Goal: Task Accomplishment & Management: Complete application form

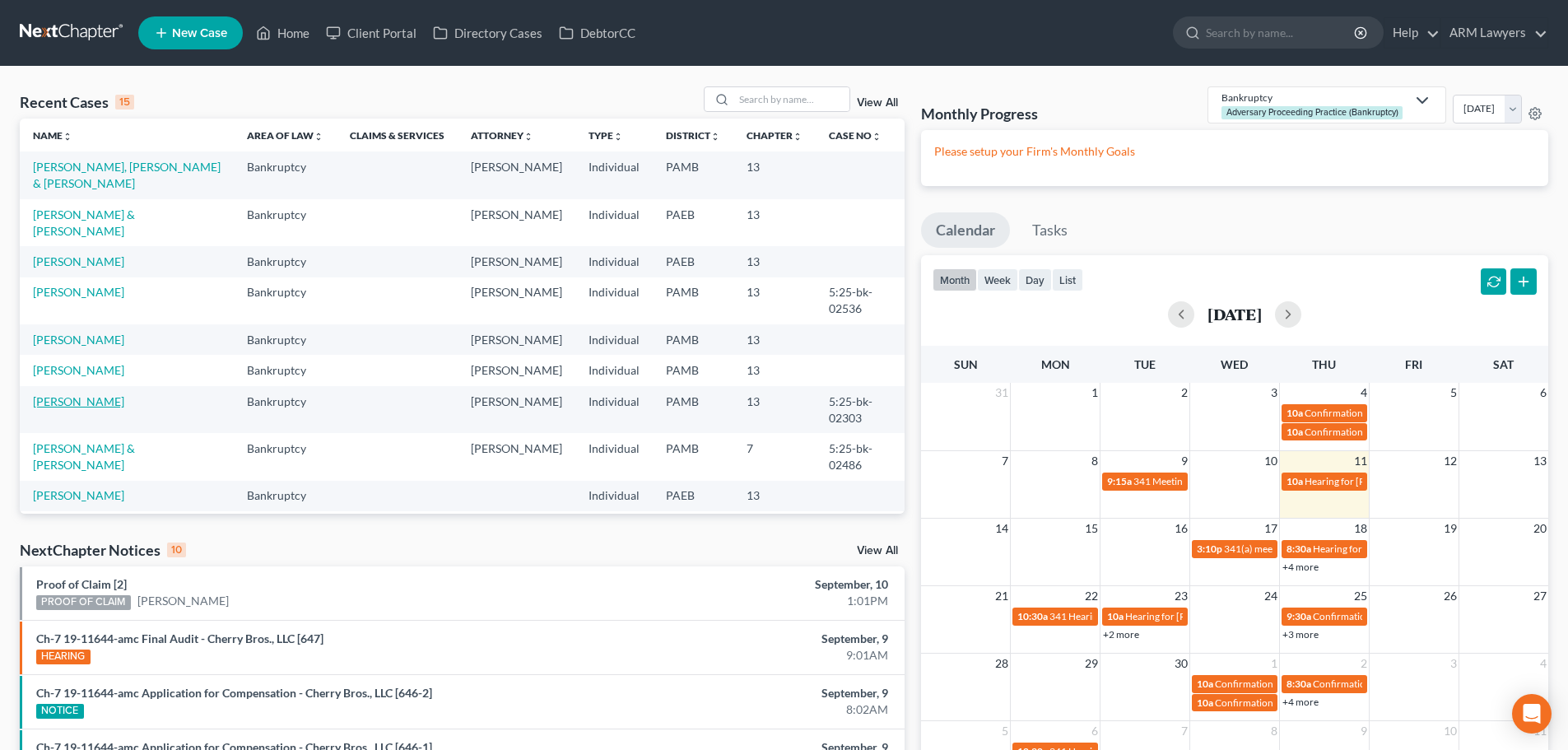
click at [78, 394] on link "[PERSON_NAME]" at bounding box center [79, 401] width 91 height 14
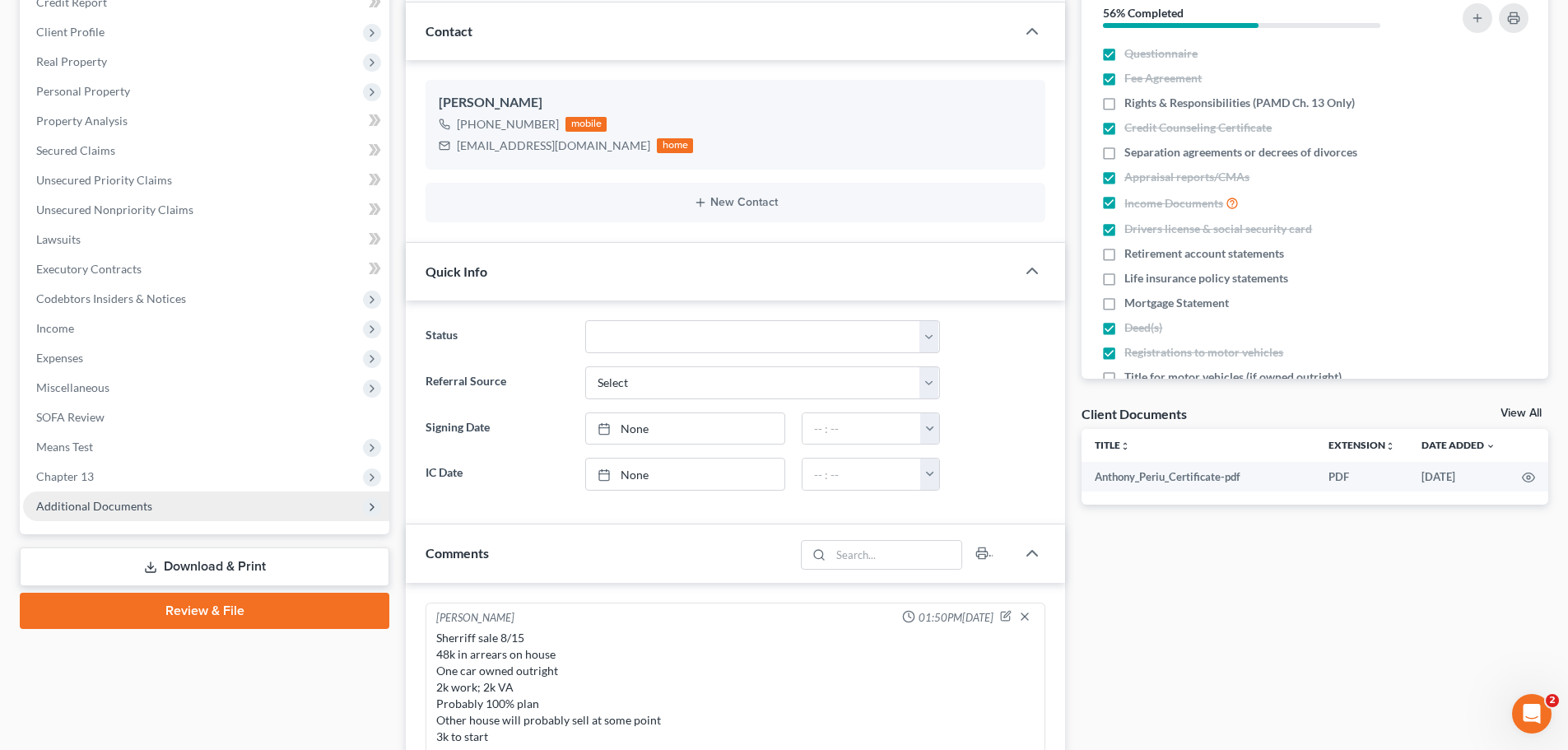
scroll to position [165, 0]
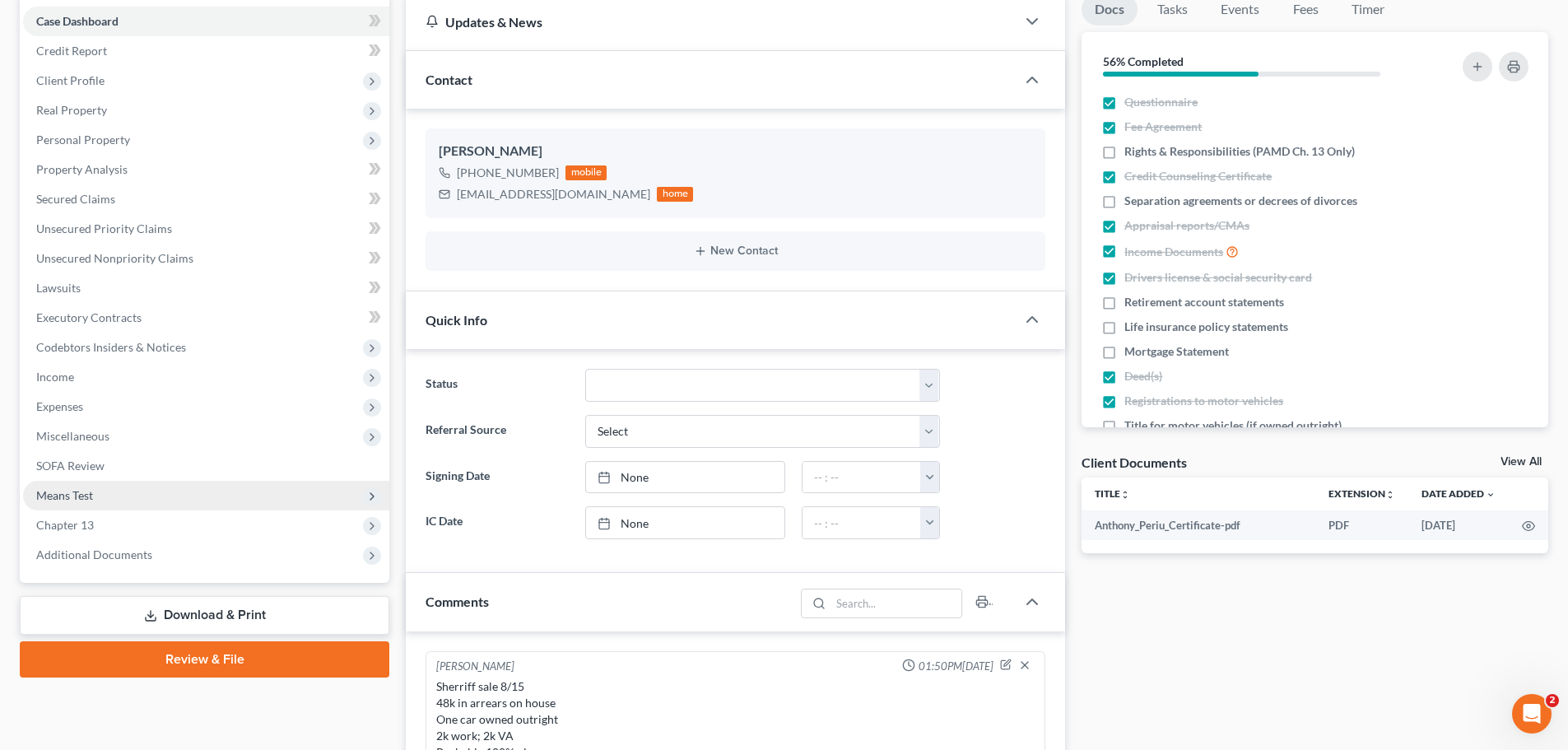
click at [69, 488] on span "Means Test" at bounding box center [64, 495] width 57 height 14
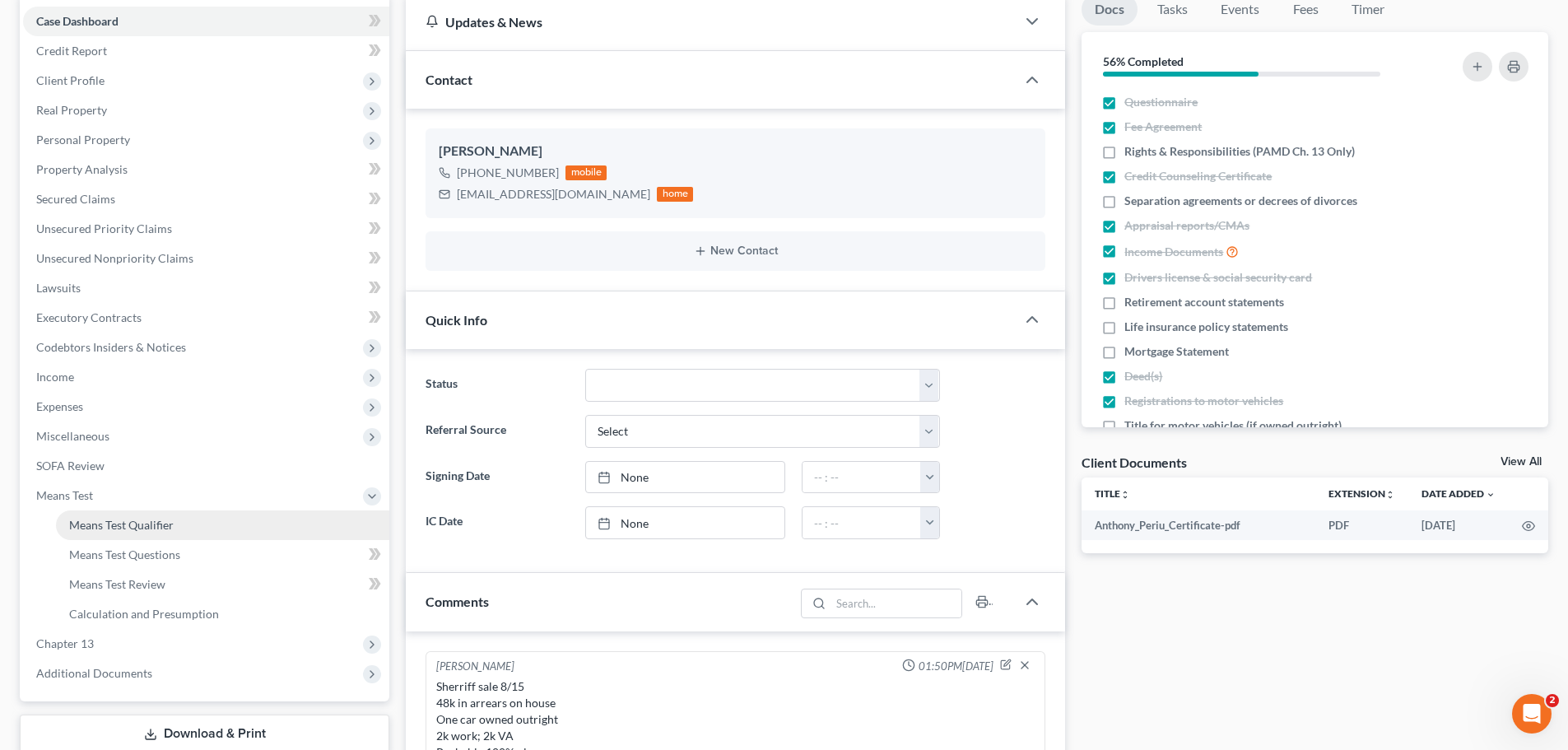
click at [159, 523] on span "Means Test Qualifier" at bounding box center [121, 524] width 104 height 14
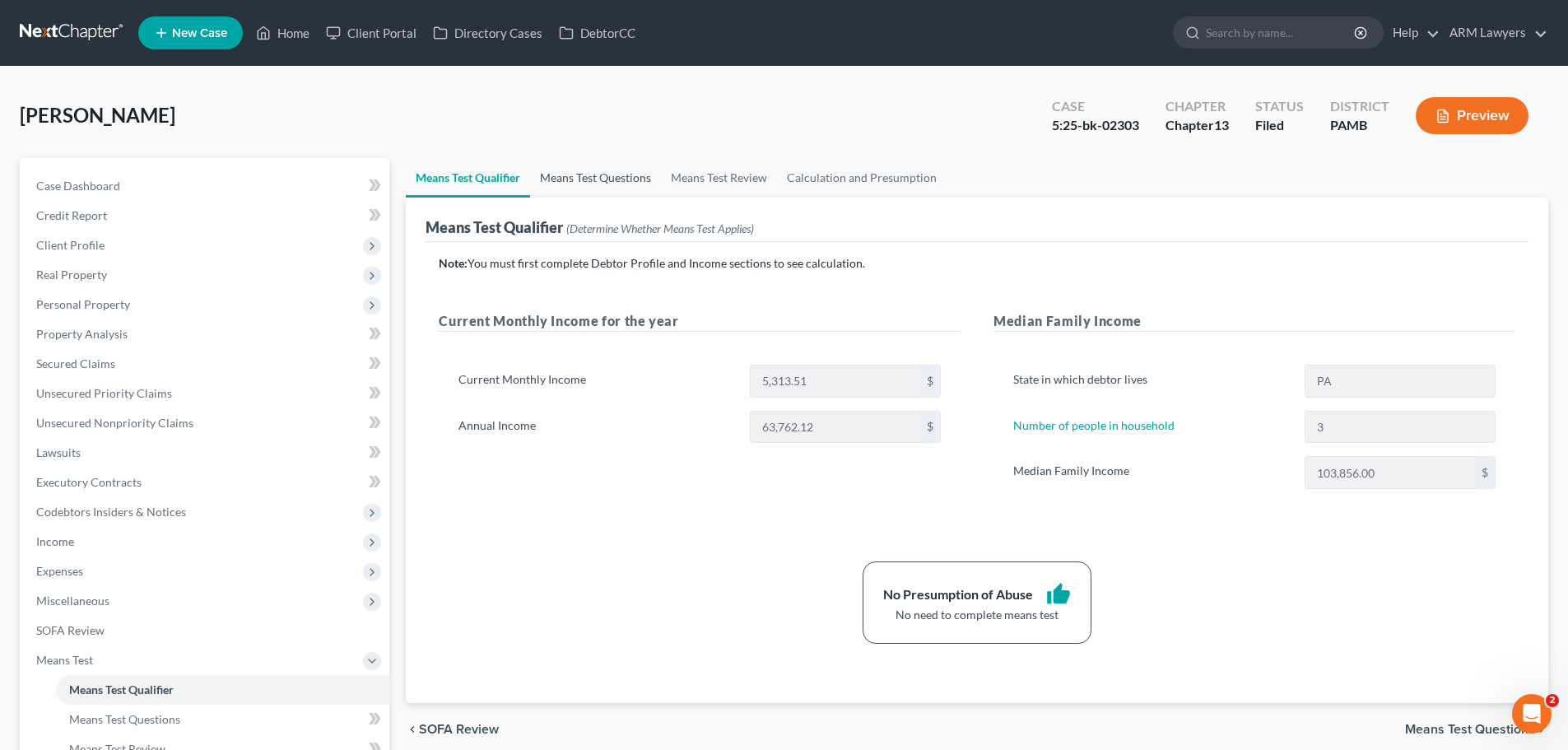
click at [595, 181] on link "Means Test Questions" at bounding box center [595, 178] width 131 height 40
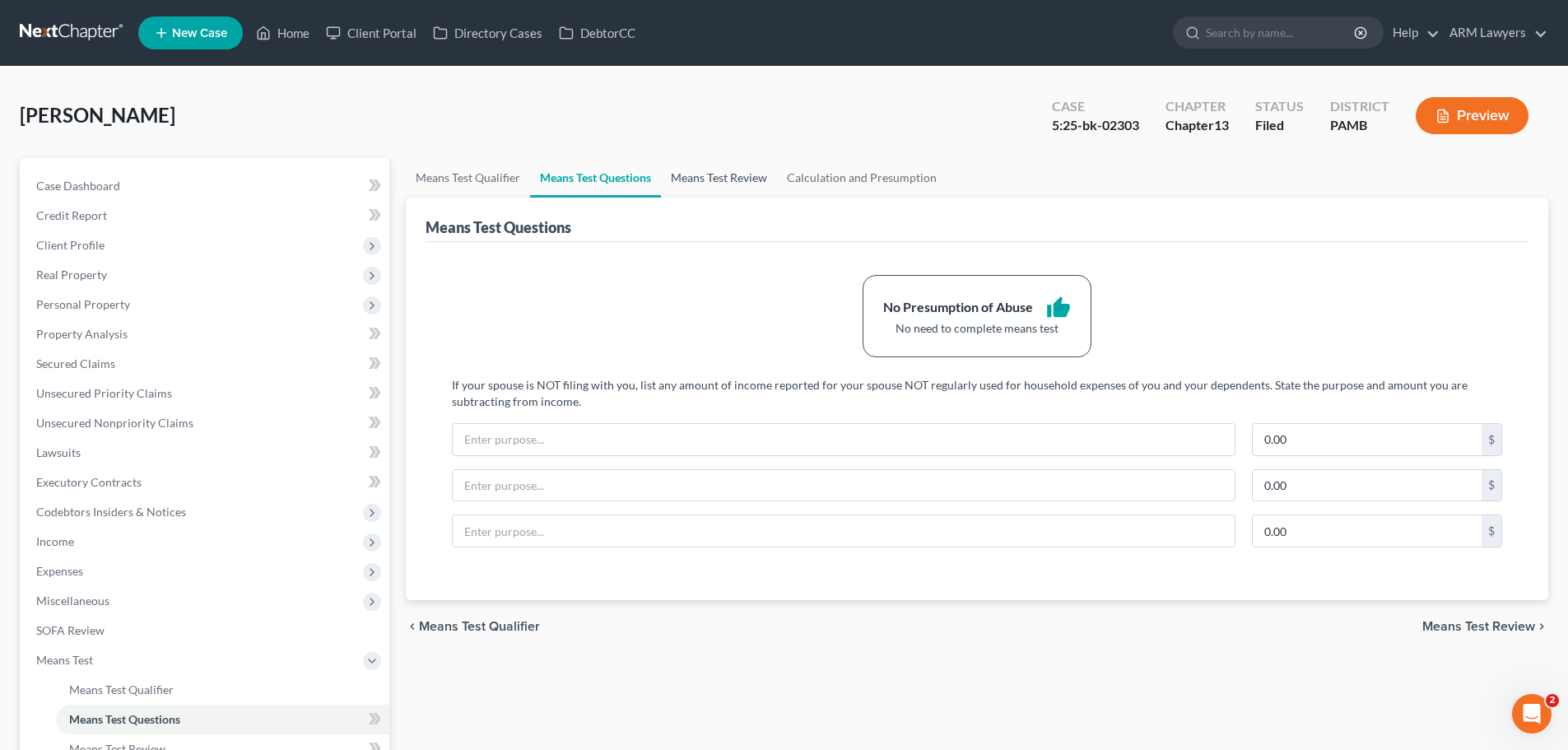
click at [699, 171] on link "Means Test Review" at bounding box center [719, 178] width 116 height 40
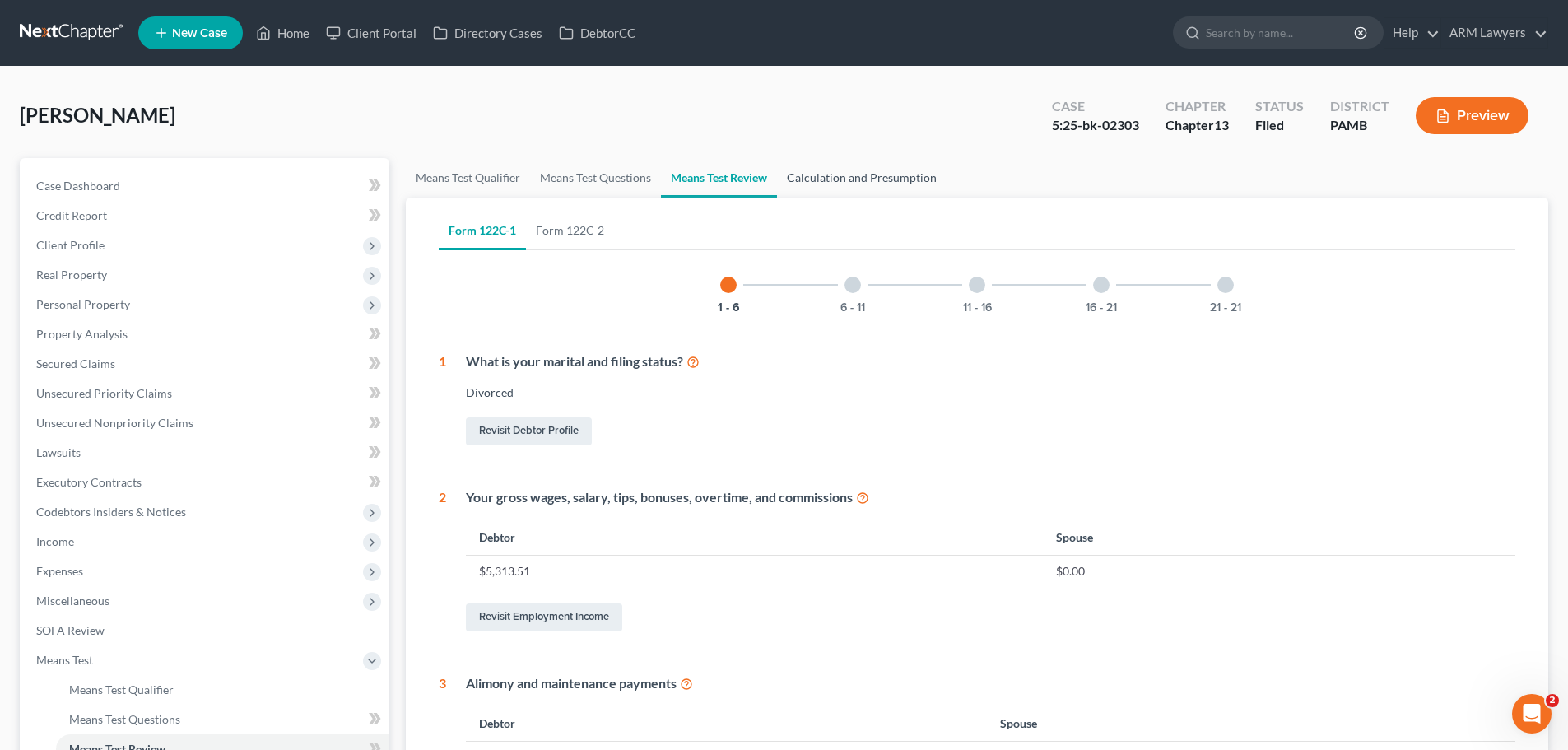
click at [828, 176] on link "Calculation and Presumption" at bounding box center [861, 178] width 170 height 40
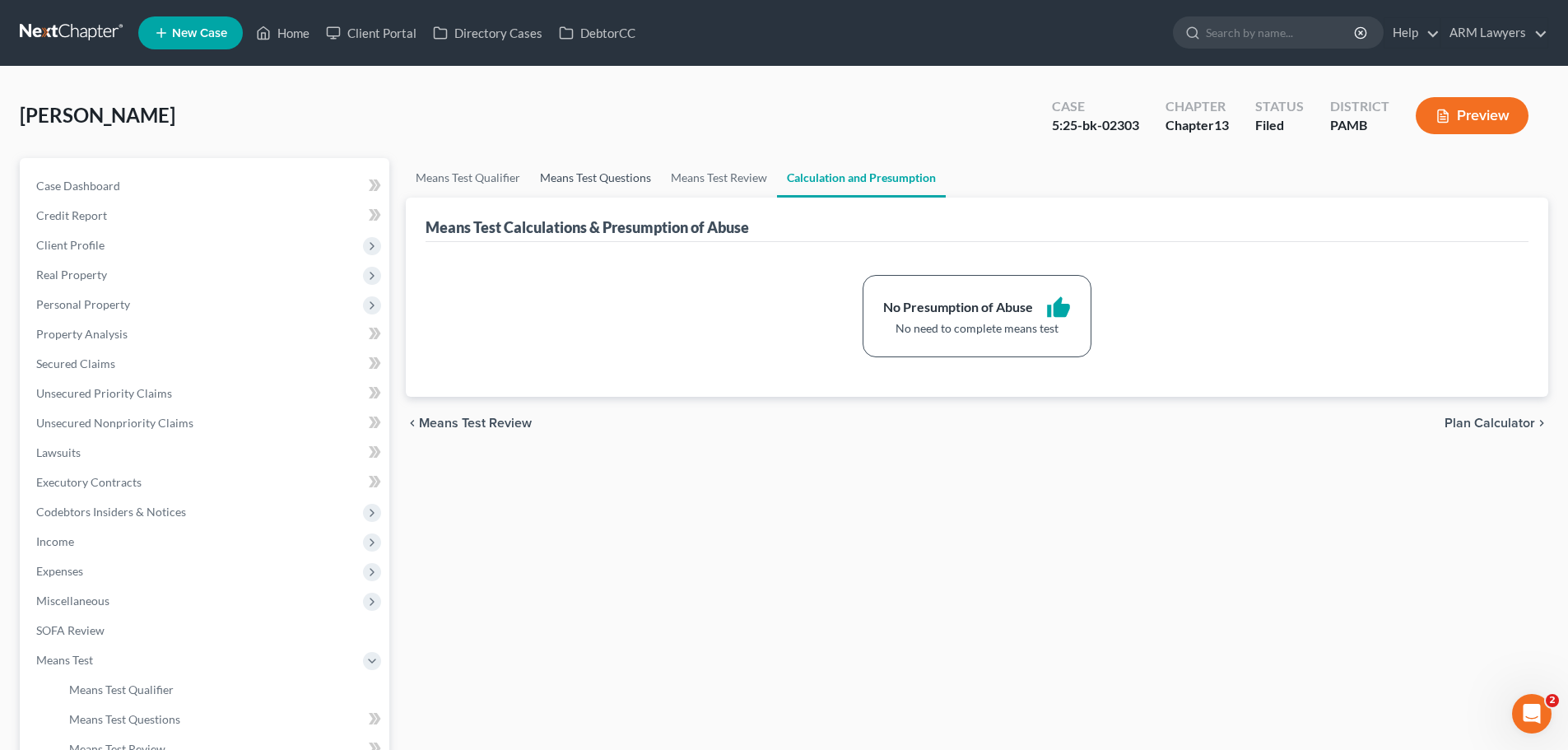
click at [618, 174] on link "Means Test Questions" at bounding box center [595, 178] width 131 height 40
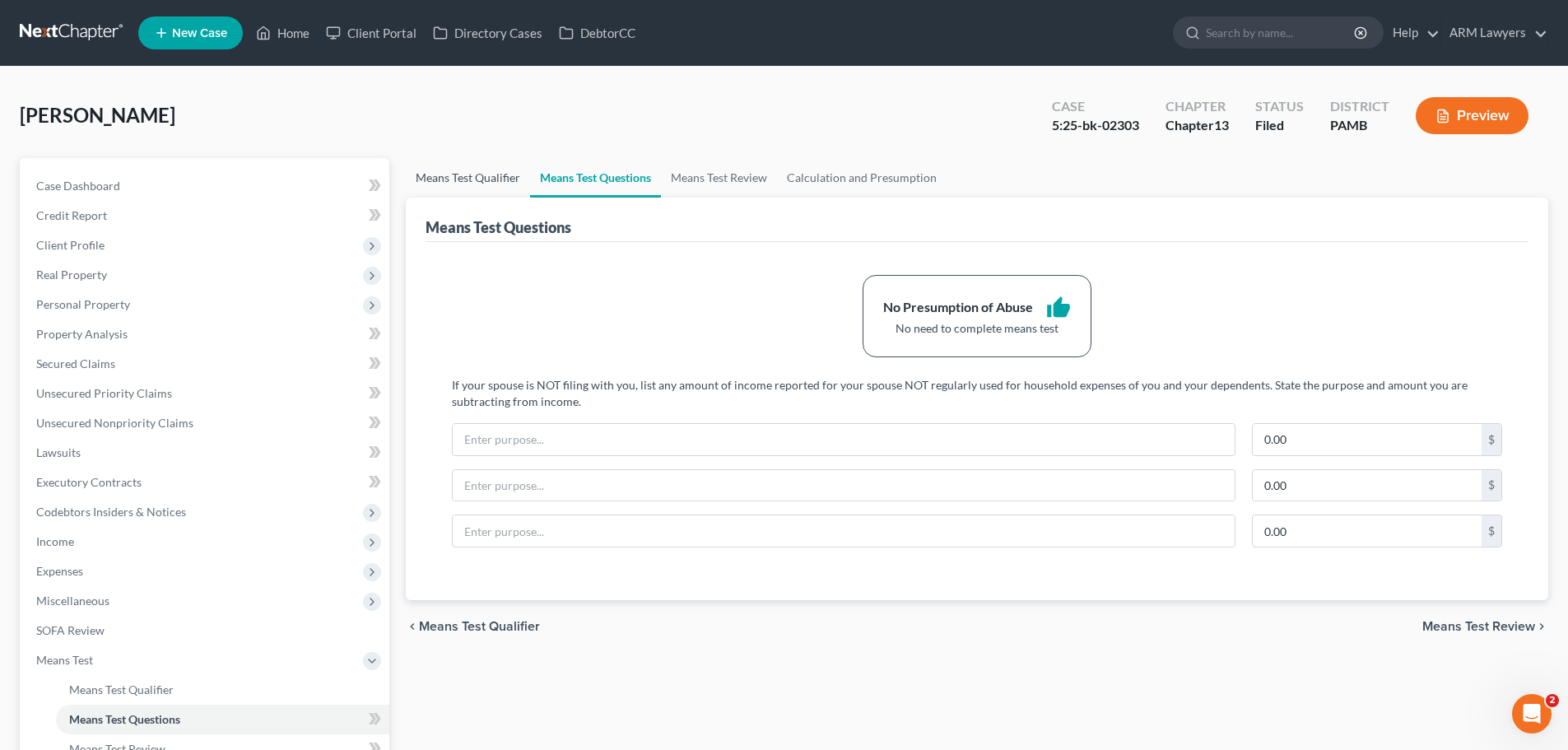
click at [502, 182] on link "Means Test Qualifier" at bounding box center [467, 178] width 124 height 40
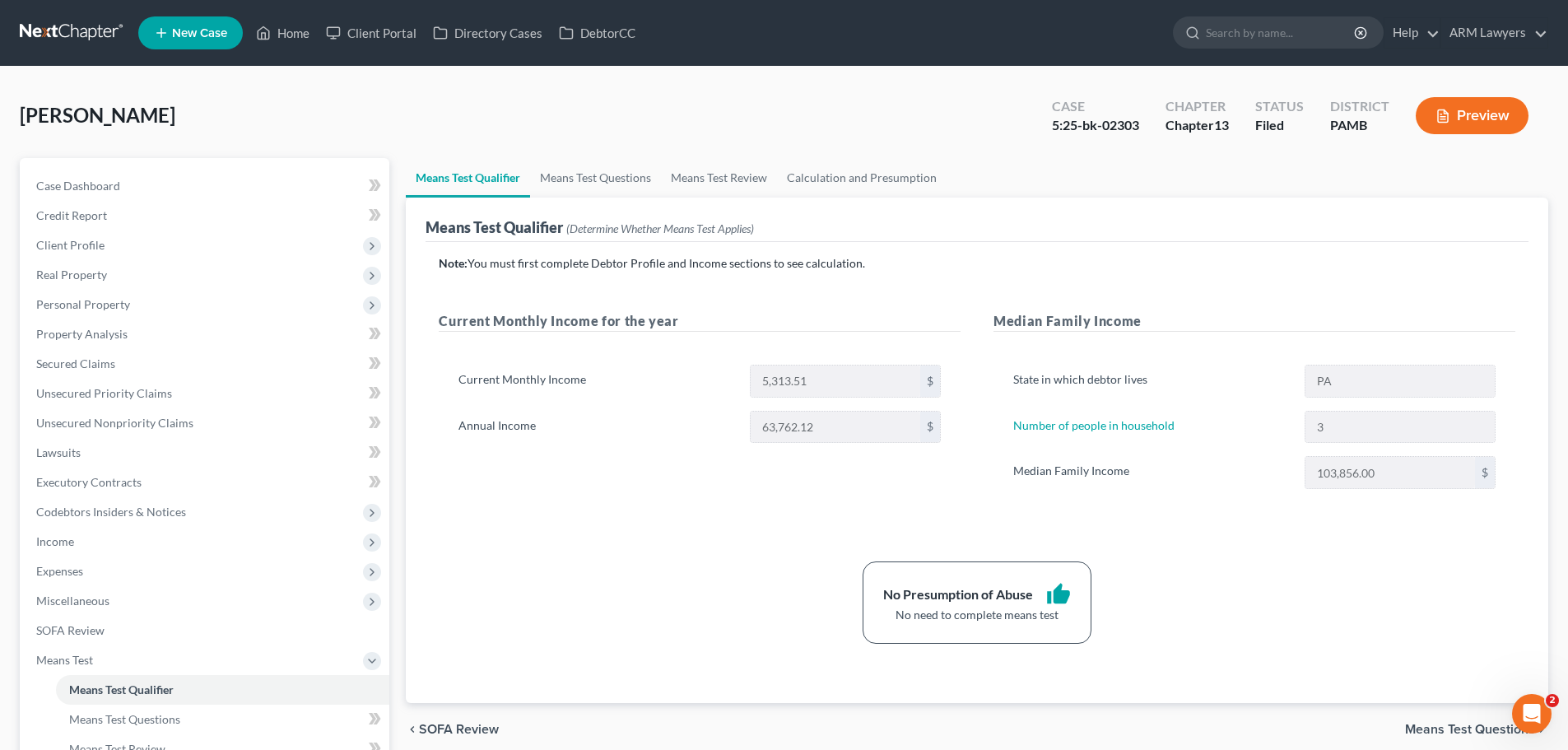
click at [73, 35] on link at bounding box center [72, 32] width 105 height 29
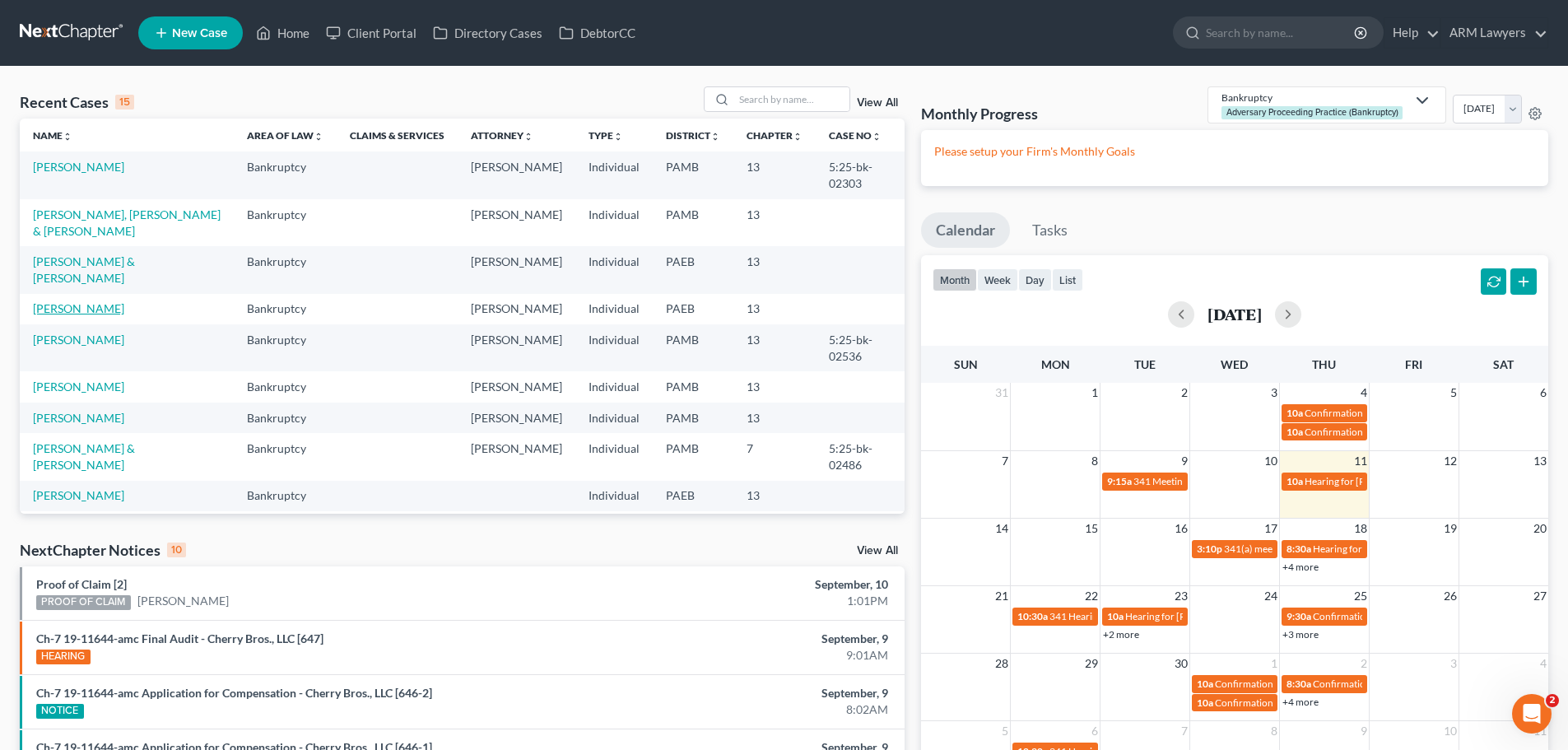
click at [119, 302] on link "[PERSON_NAME]" at bounding box center [79, 308] width 91 height 14
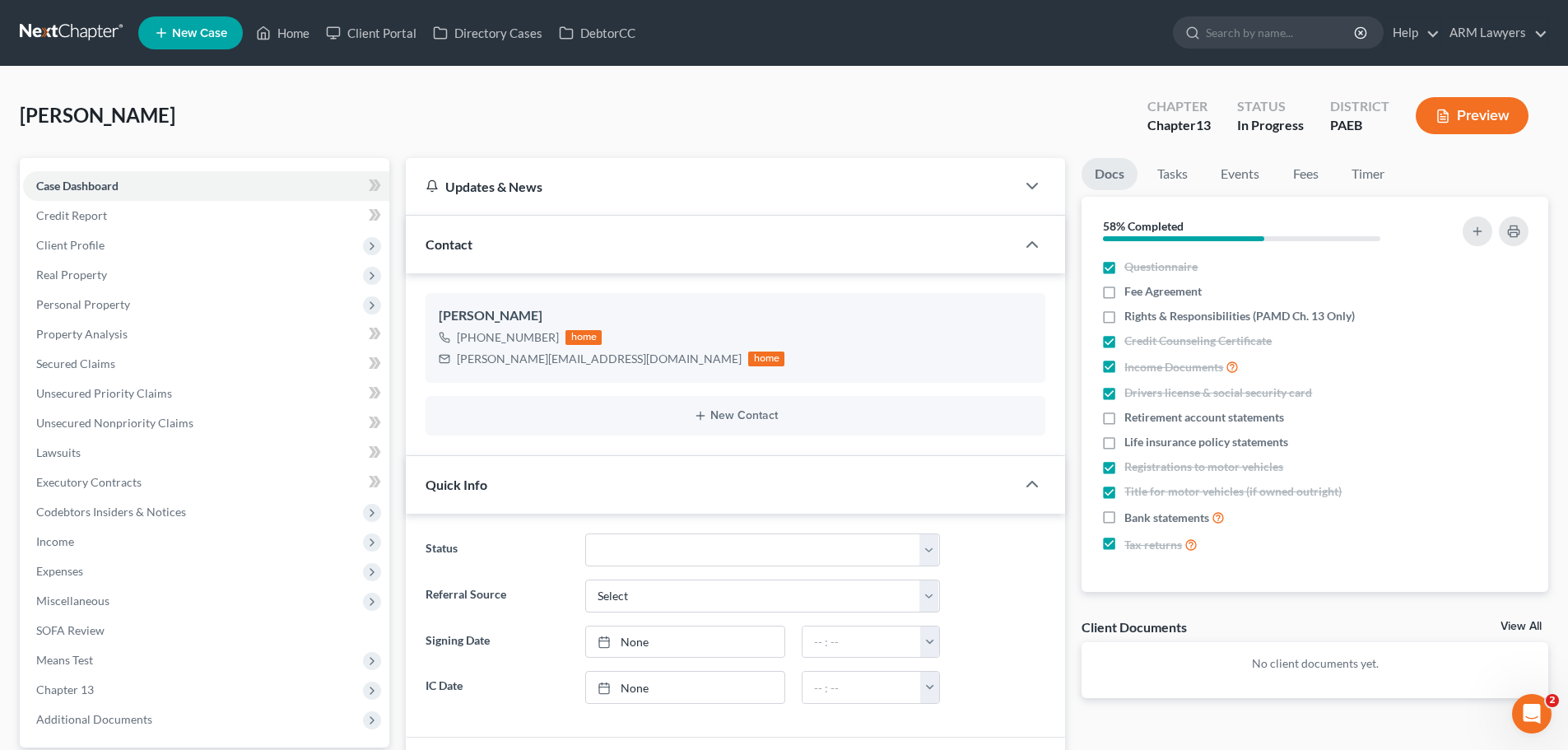
click at [46, 24] on link at bounding box center [72, 32] width 105 height 29
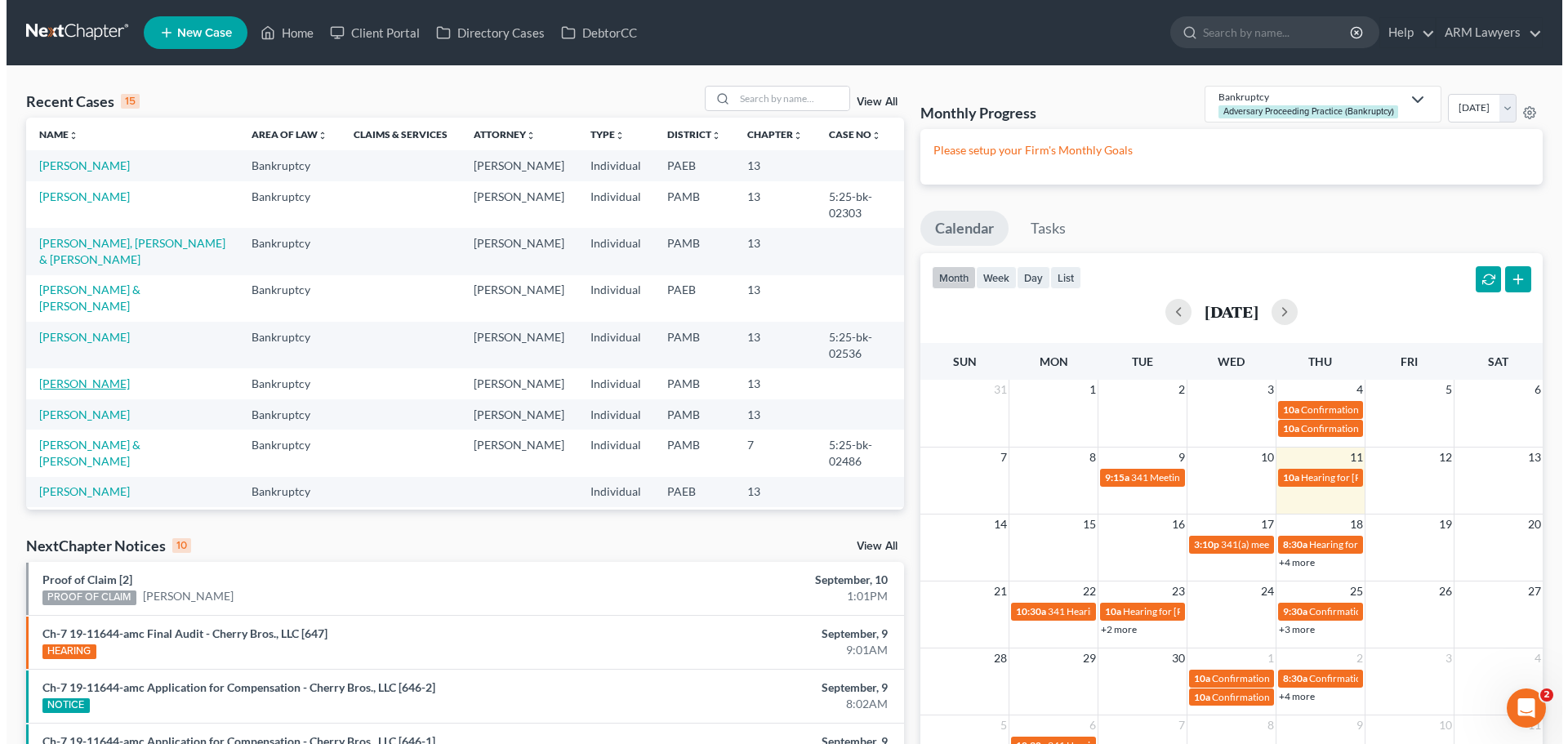
scroll to position [82, 0]
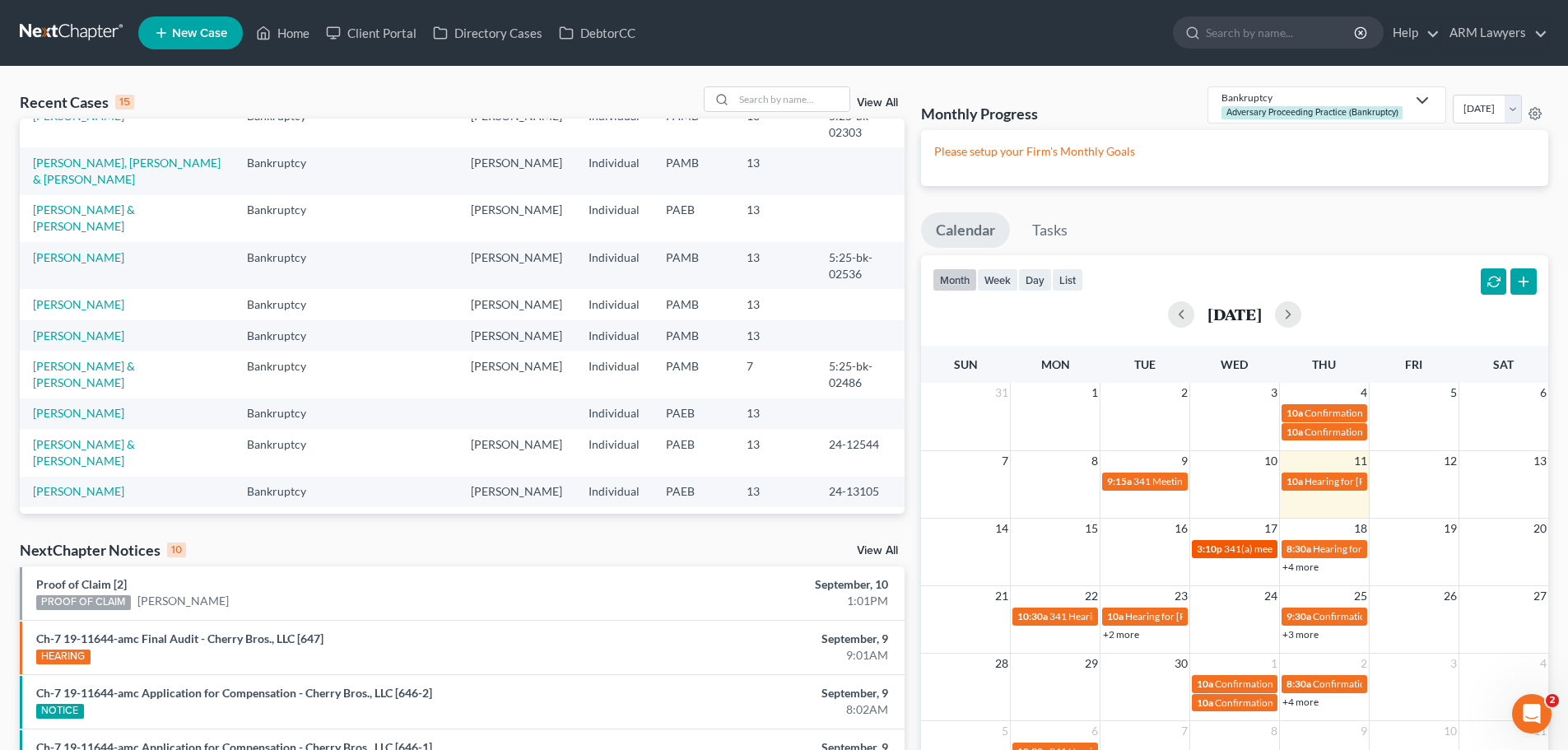
click at [1205, 550] on span "3:10p" at bounding box center [1209, 548] width 26 height 12
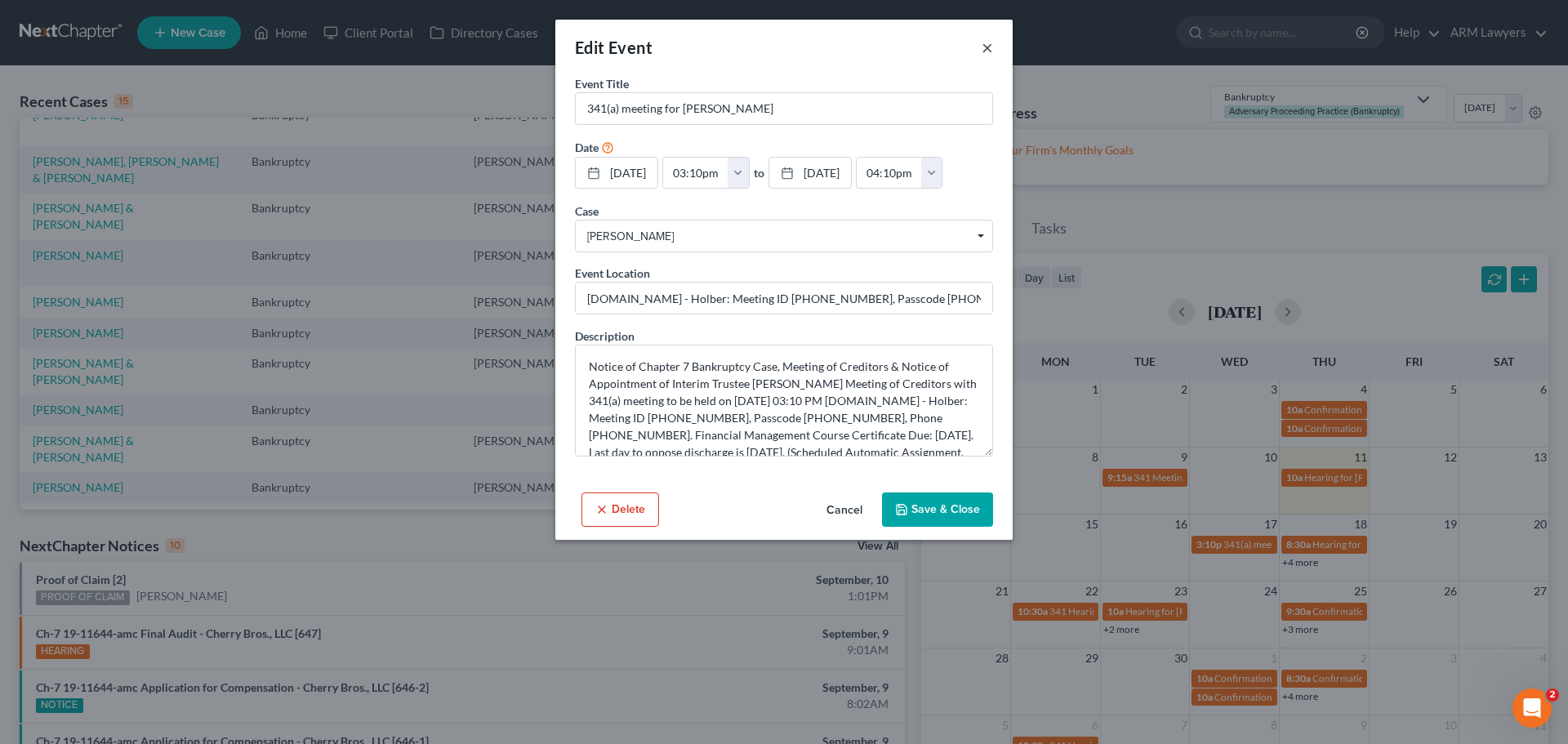
click at [984, 47] on button "×" at bounding box center [987, 47] width 11 height 20
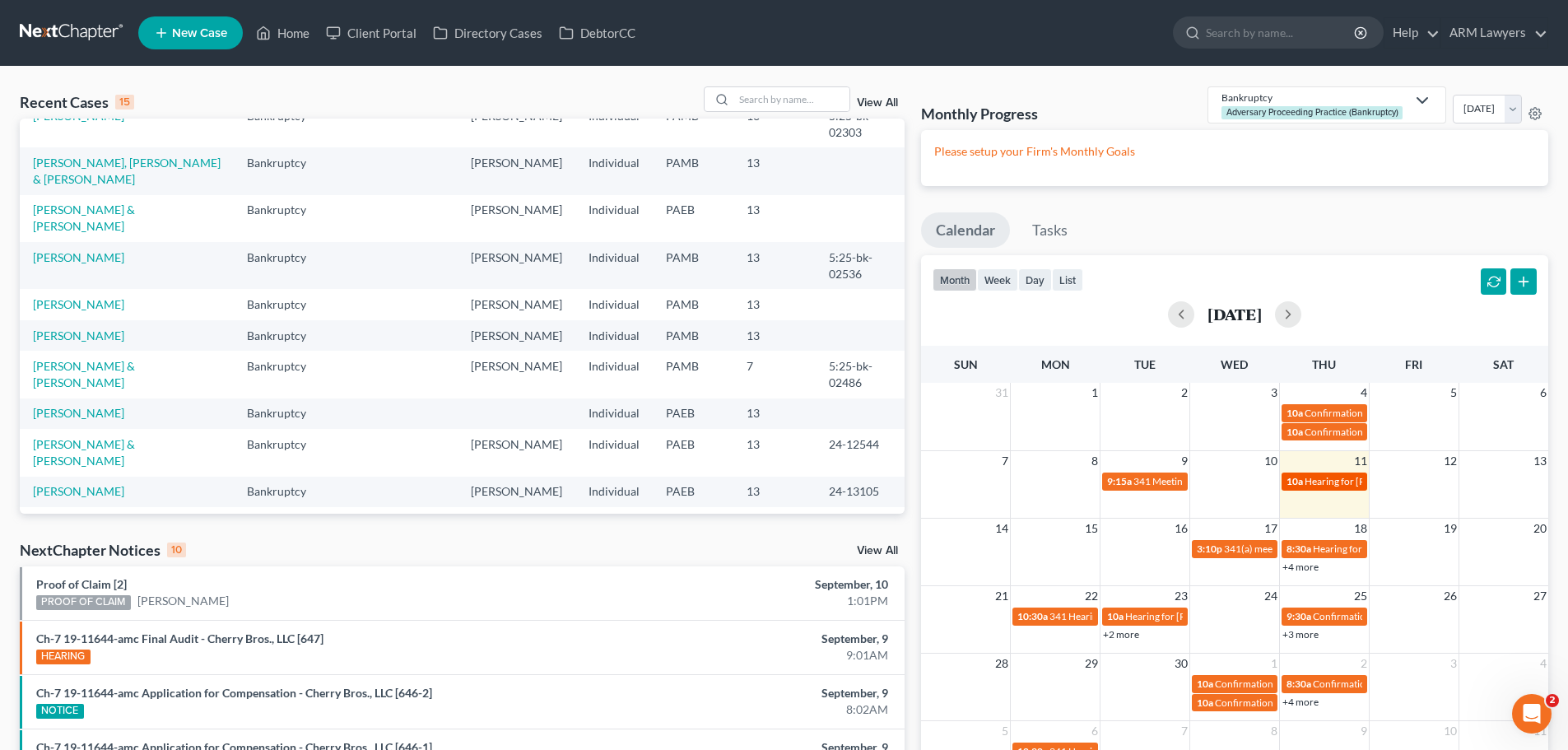
click at [1317, 484] on span "Hearing for [PERSON_NAME] [PERSON_NAME]" at bounding box center [1408, 481] width 208 height 12
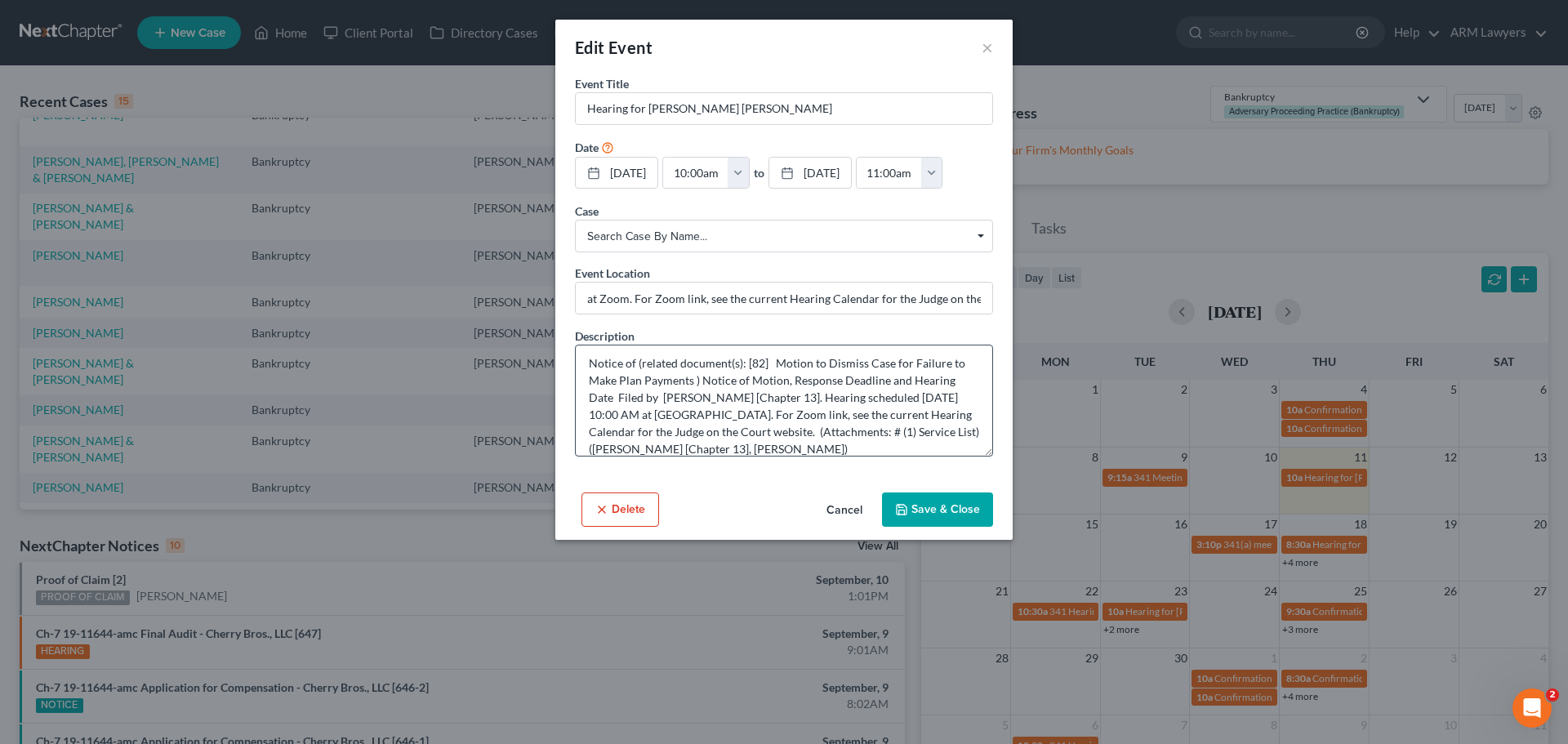
scroll to position [0, 0]
click at [989, 46] on button "×" at bounding box center [987, 47] width 11 height 20
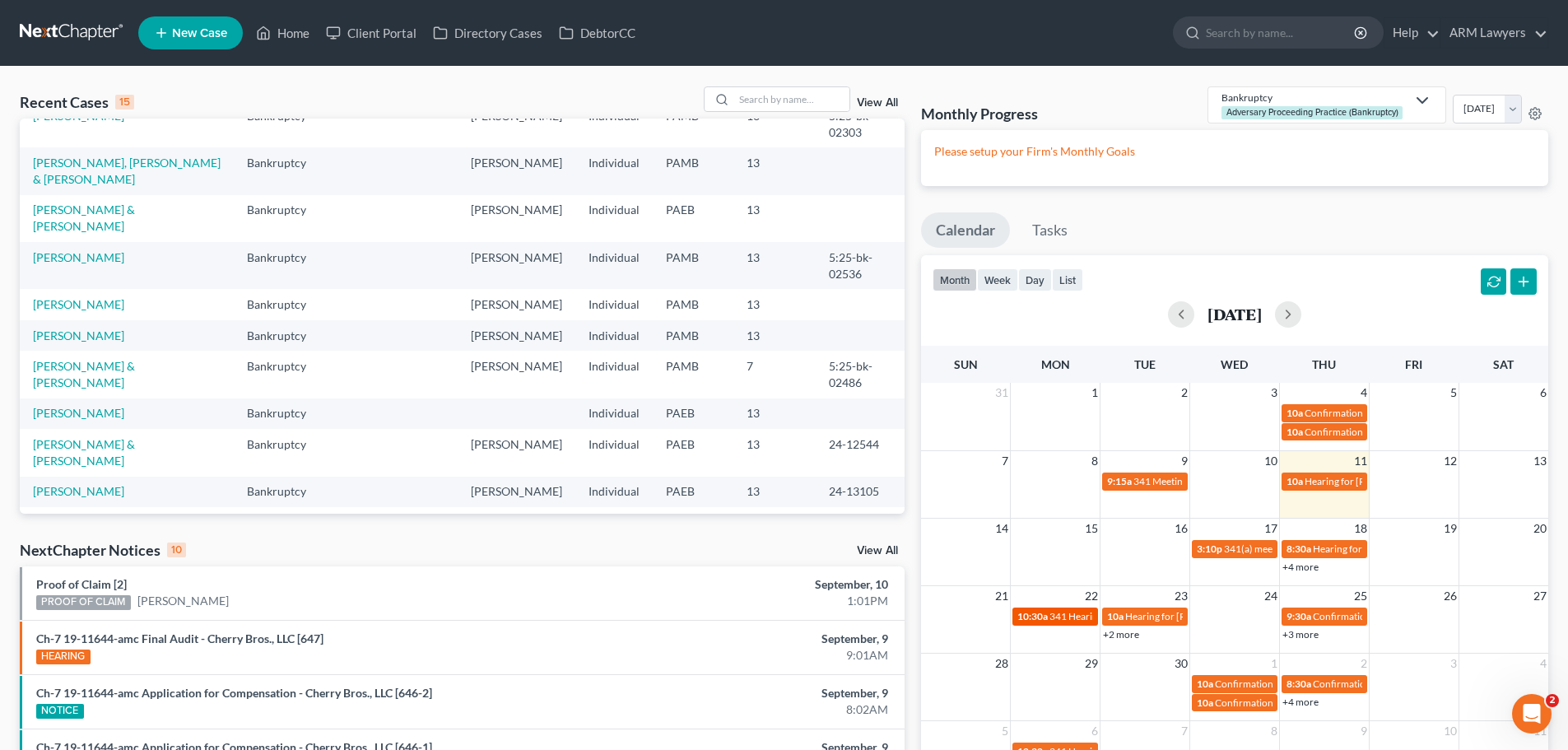
click at [1072, 613] on span "341 Hearing for [PERSON_NAME]" at bounding box center [1122, 615] width 147 height 12
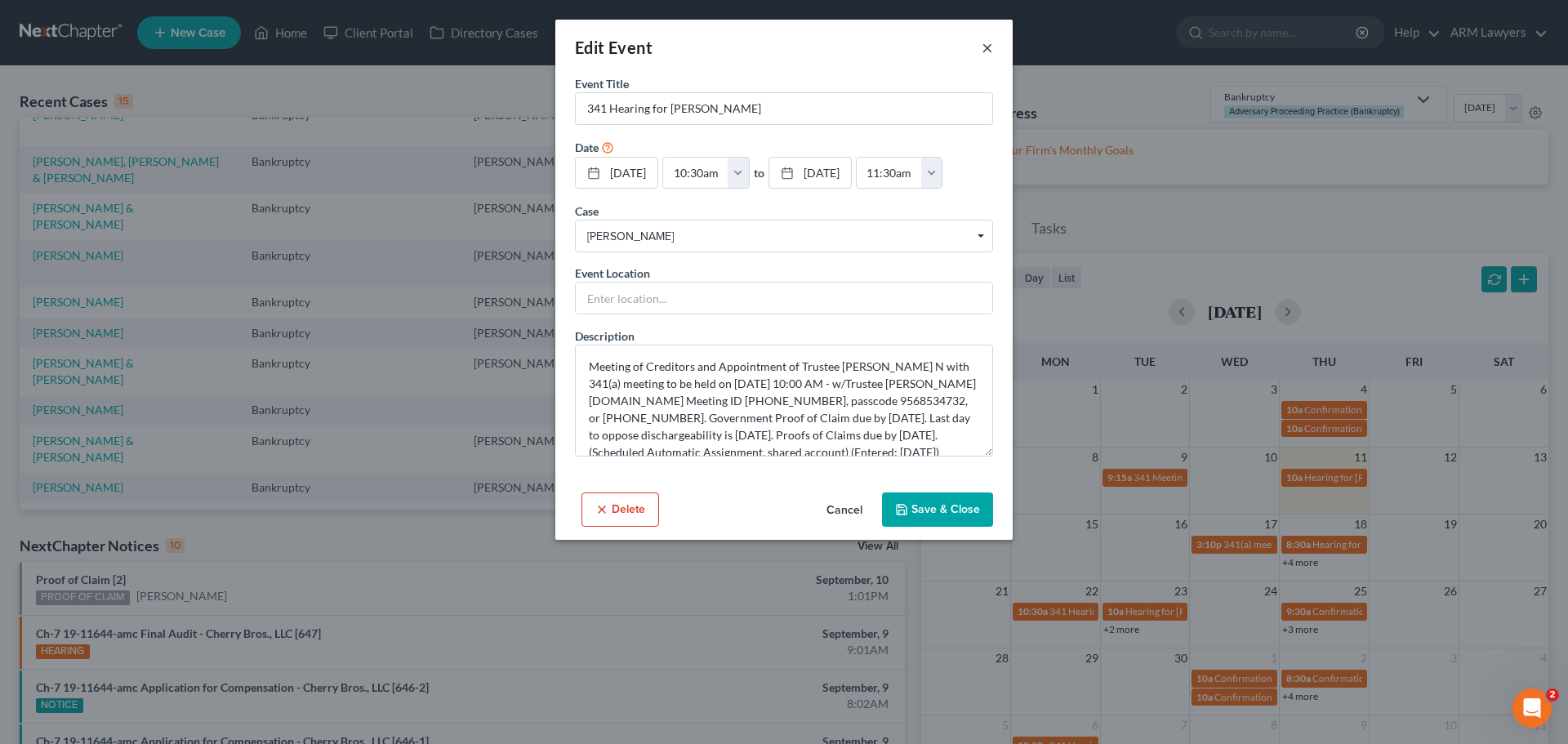
drag, startPoint x: 990, startPoint y: 41, endPoint x: 1000, endPoint y: 80, distance: 40.3
click at [990, 46] on button "×" at bounding box center [987, 47] width 11 height 20
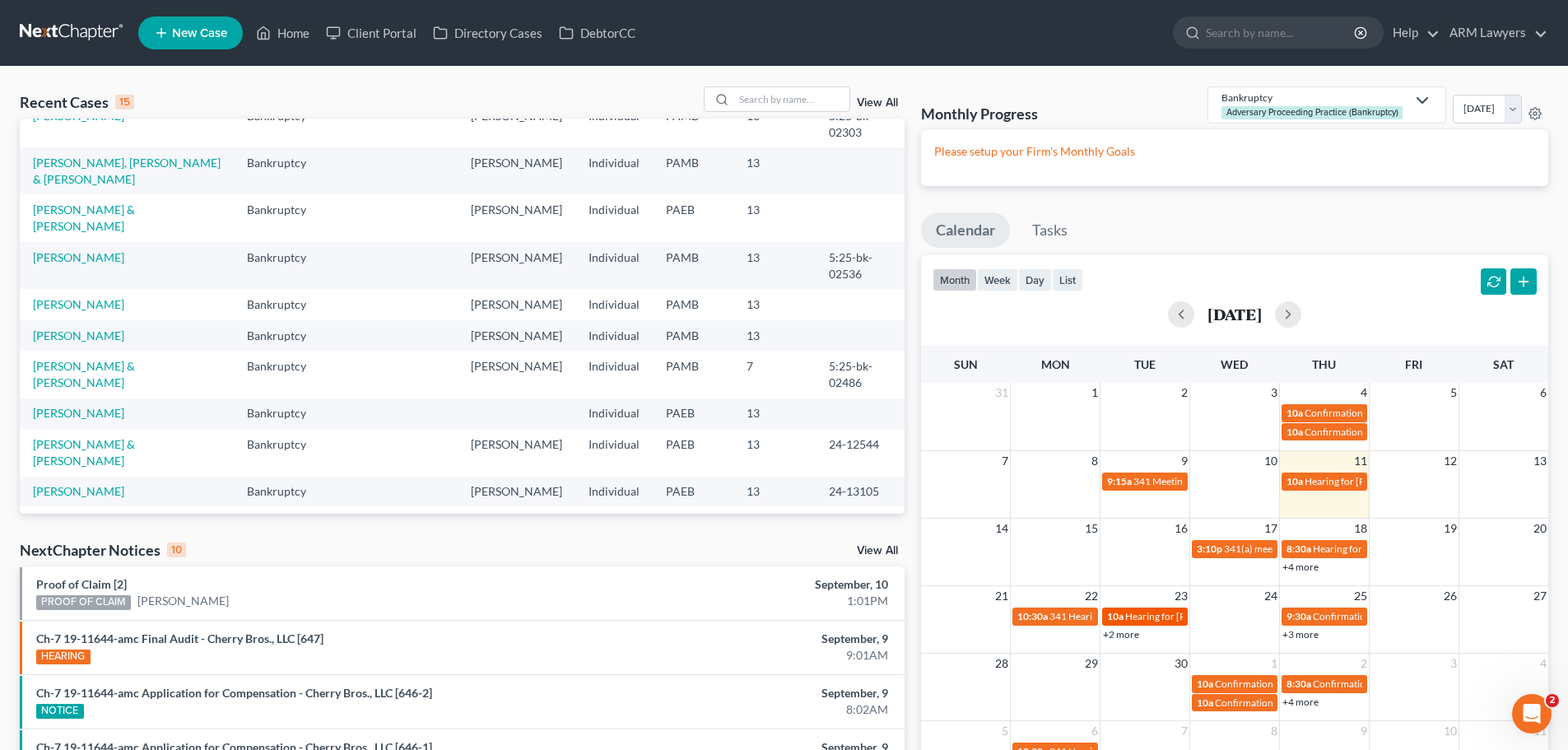
click at [1133, 616] on span "Hearing for [PERSON_NAME] & [PERSON_NAME]" at bounding box center [1232, 615] width 215 height 12
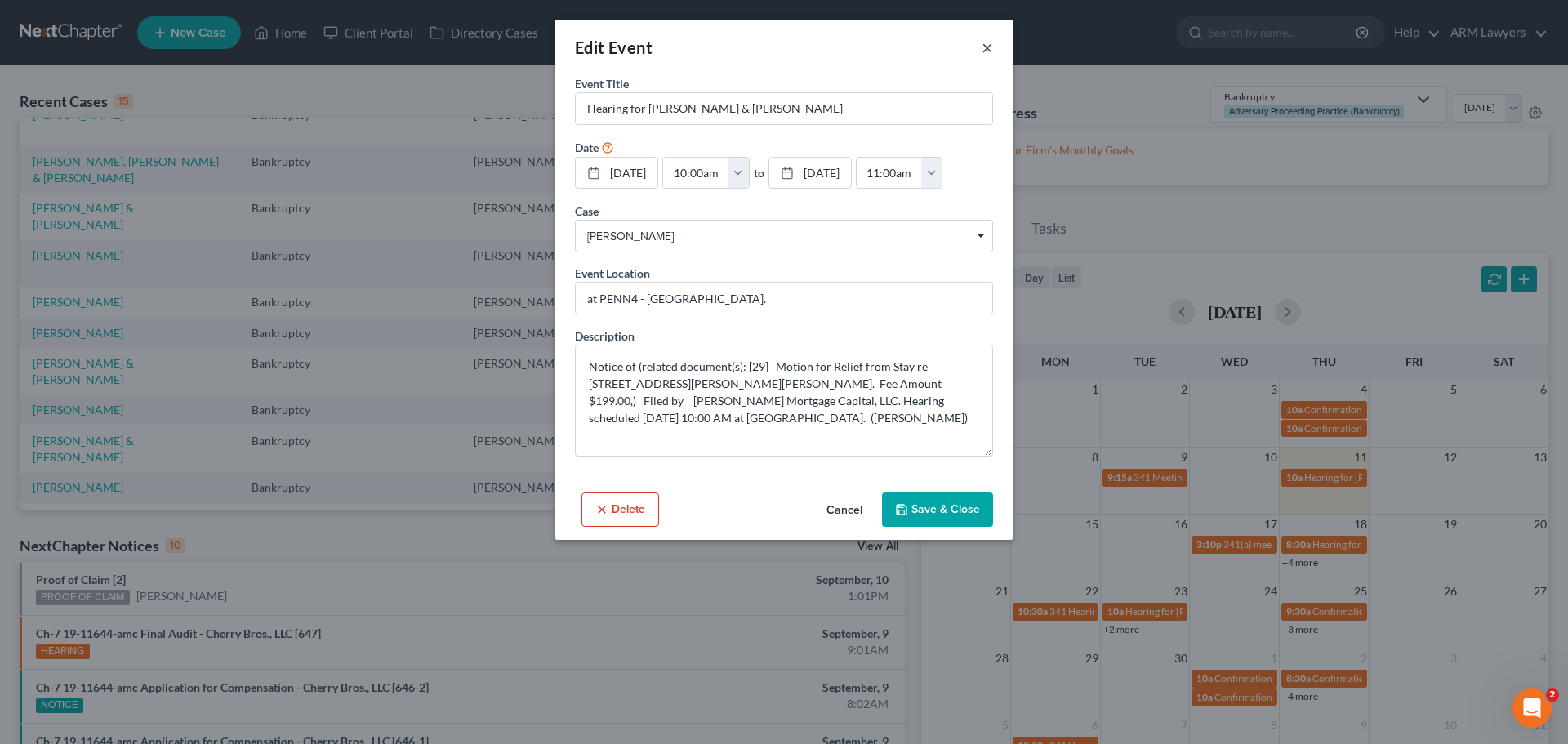
click at [987, 48] on button "×" at bounding box center [987, 47] width 11 height 20
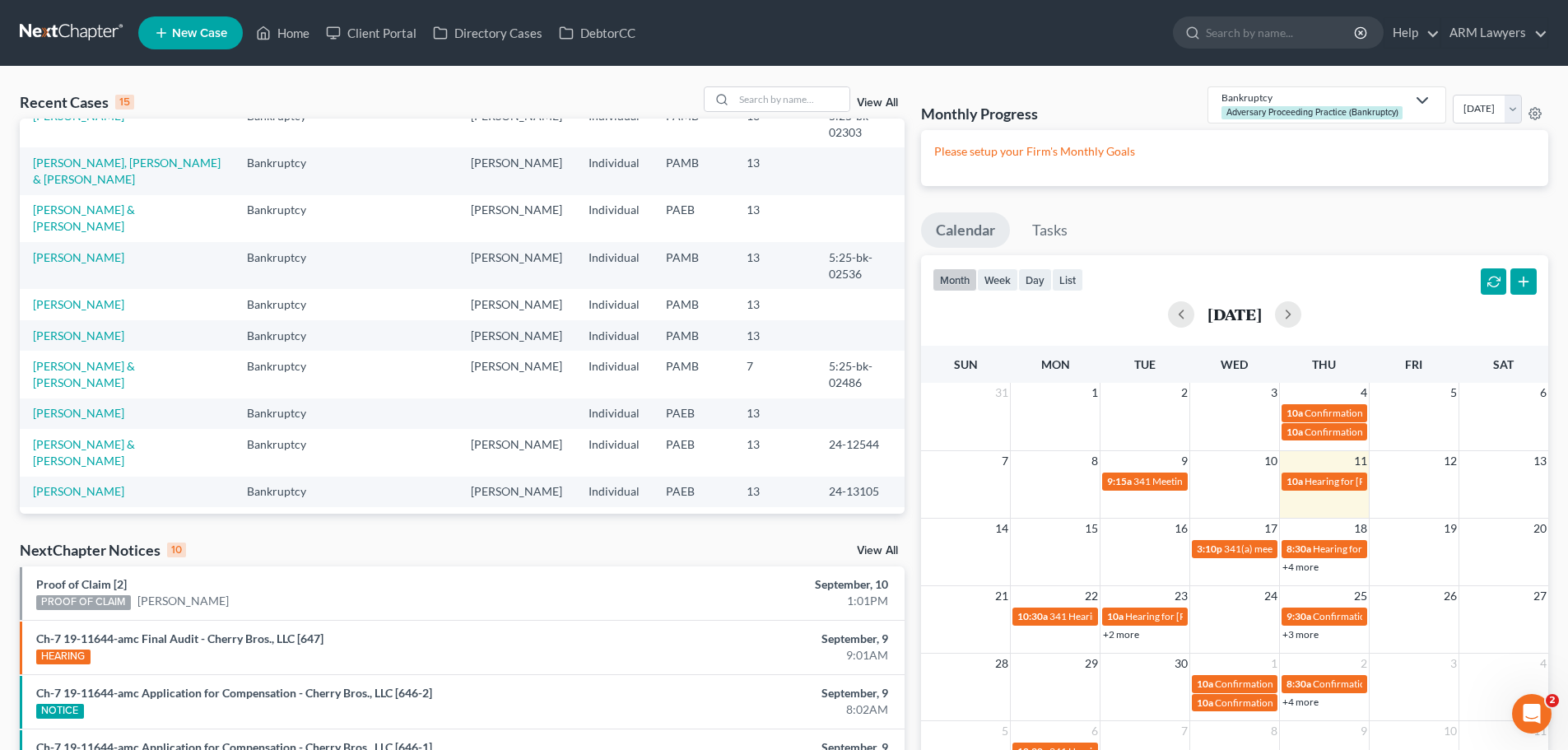
click at [1134, 635] on link "+2 more" at bounding box center [1121, 633] width 36 height 12
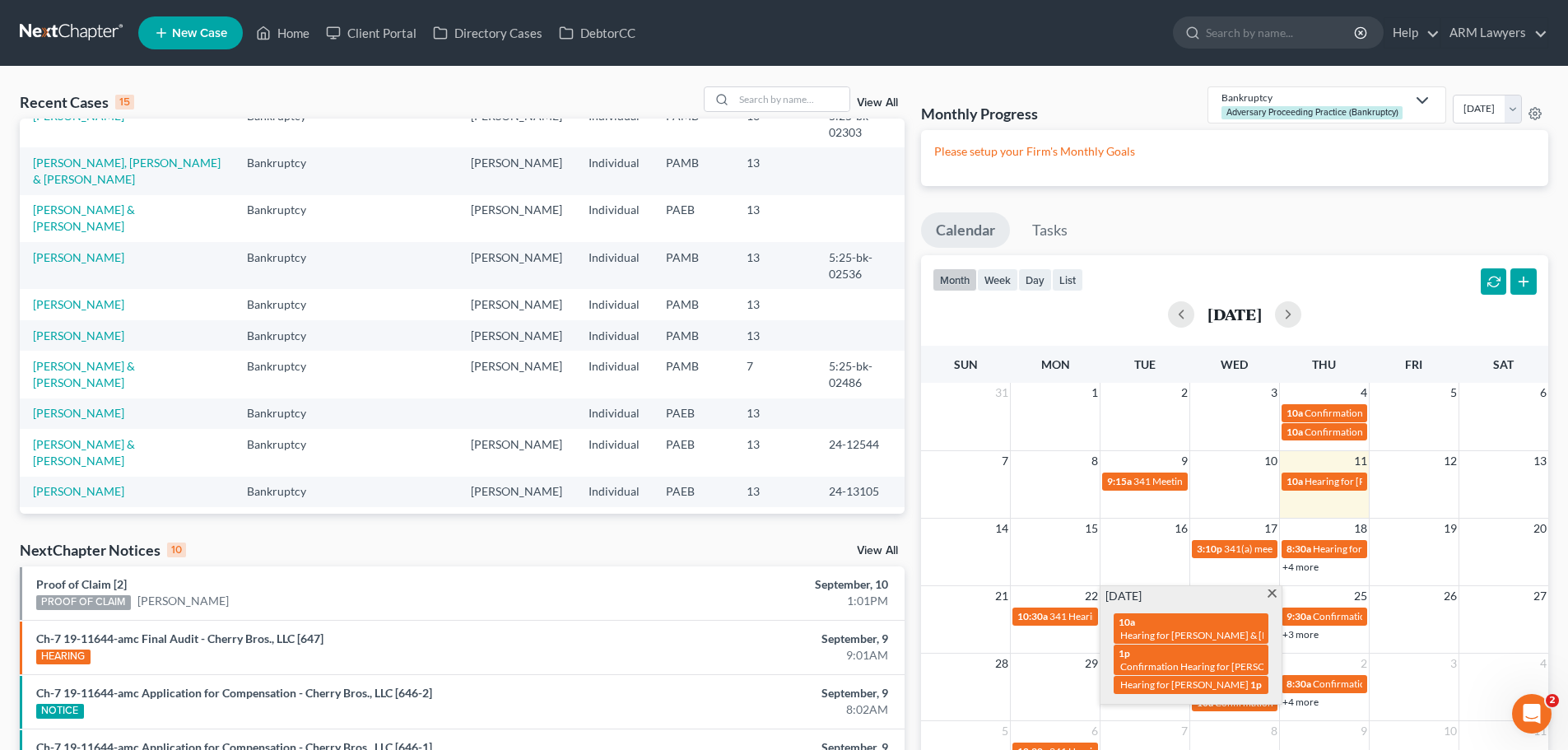
click at [1269, 595] on span at bounding box center [1271, 595] width 12 height 10
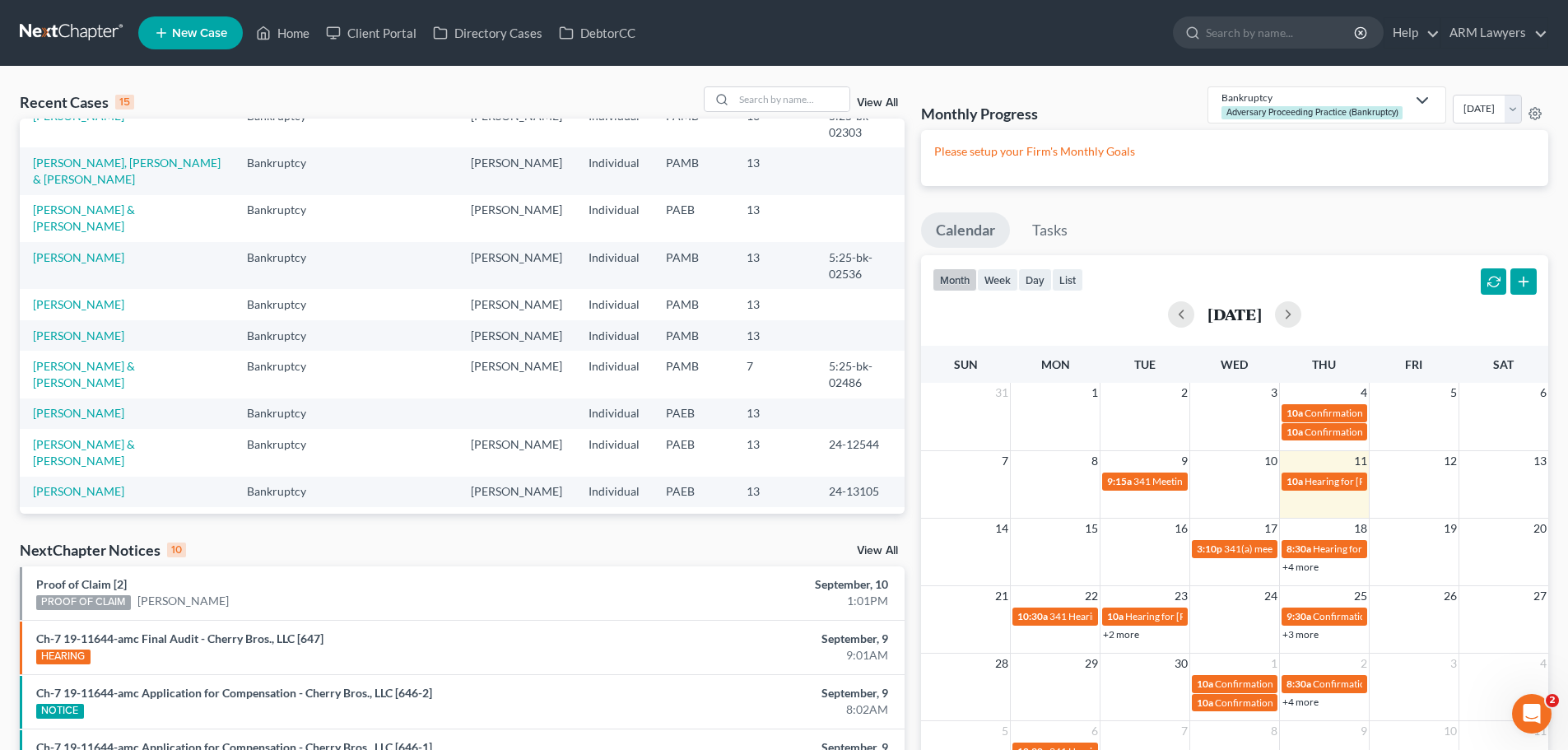
click at [1306, 637] on link "+3 more" at bounding box center [1300, 633] width 36 height 12
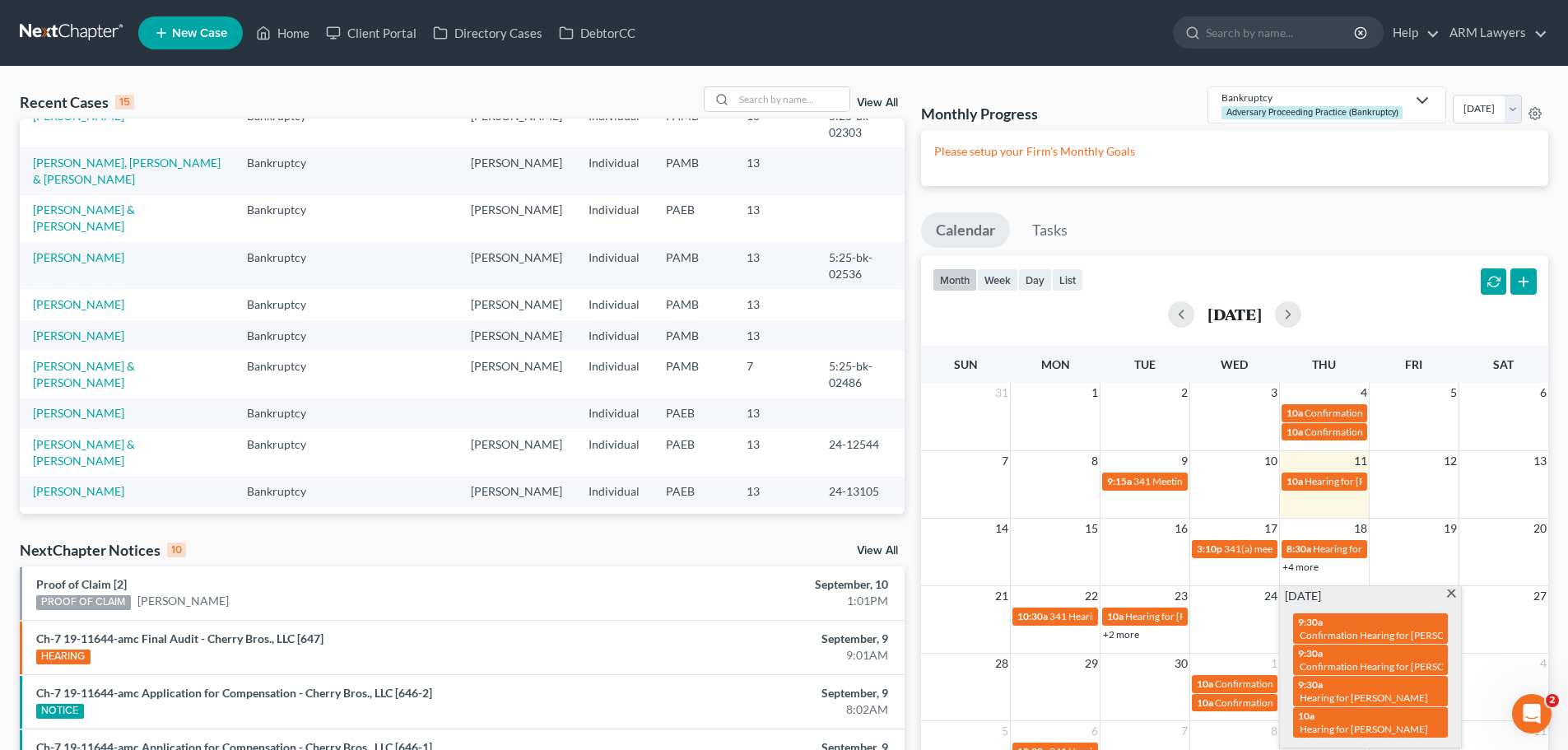
click at [1449, 592] on span at bounding box center [1450, 595] width 12 height 10
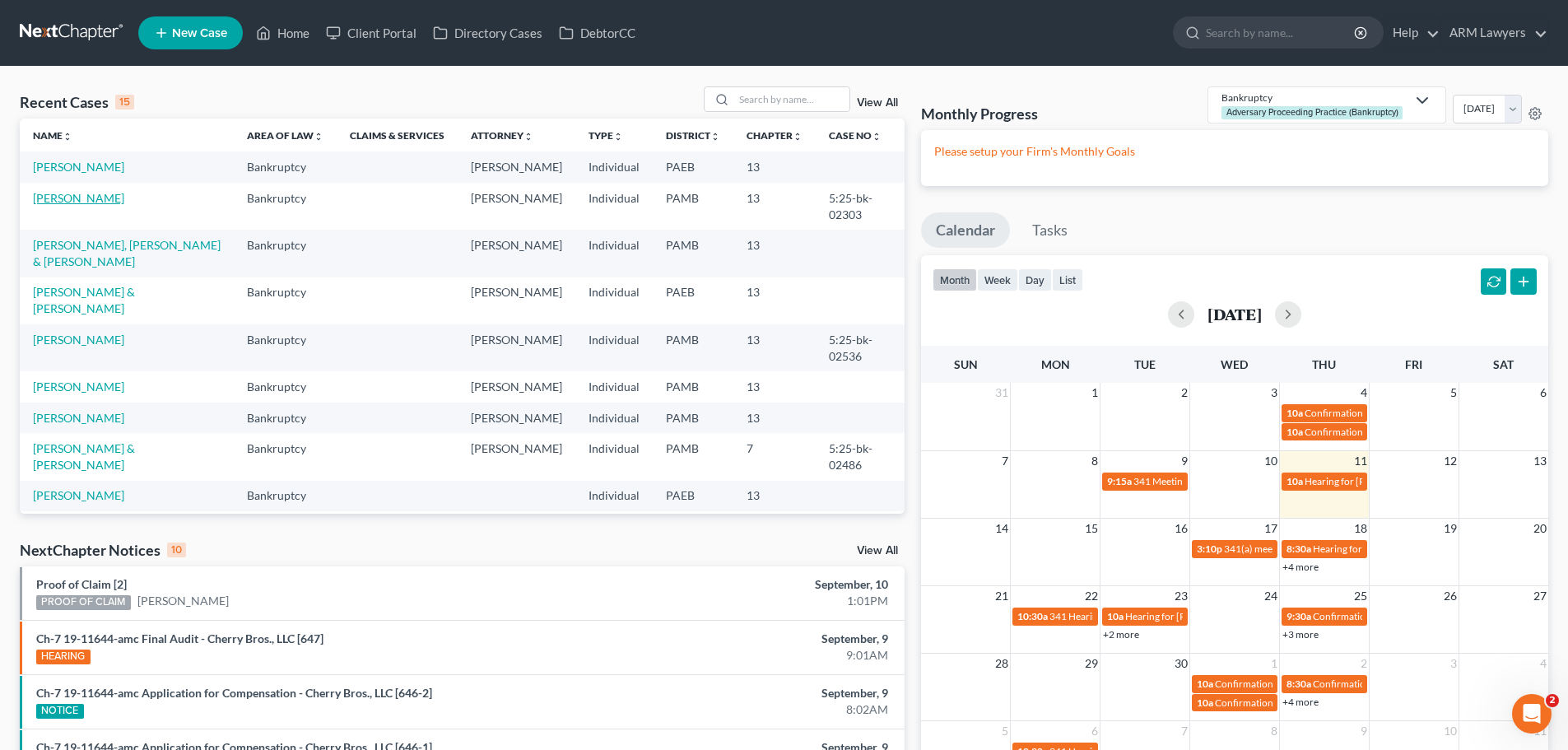
click at [81, 199] on link "[PERSON_NAME]" at bounding box center [79, 197] width 91 height 14
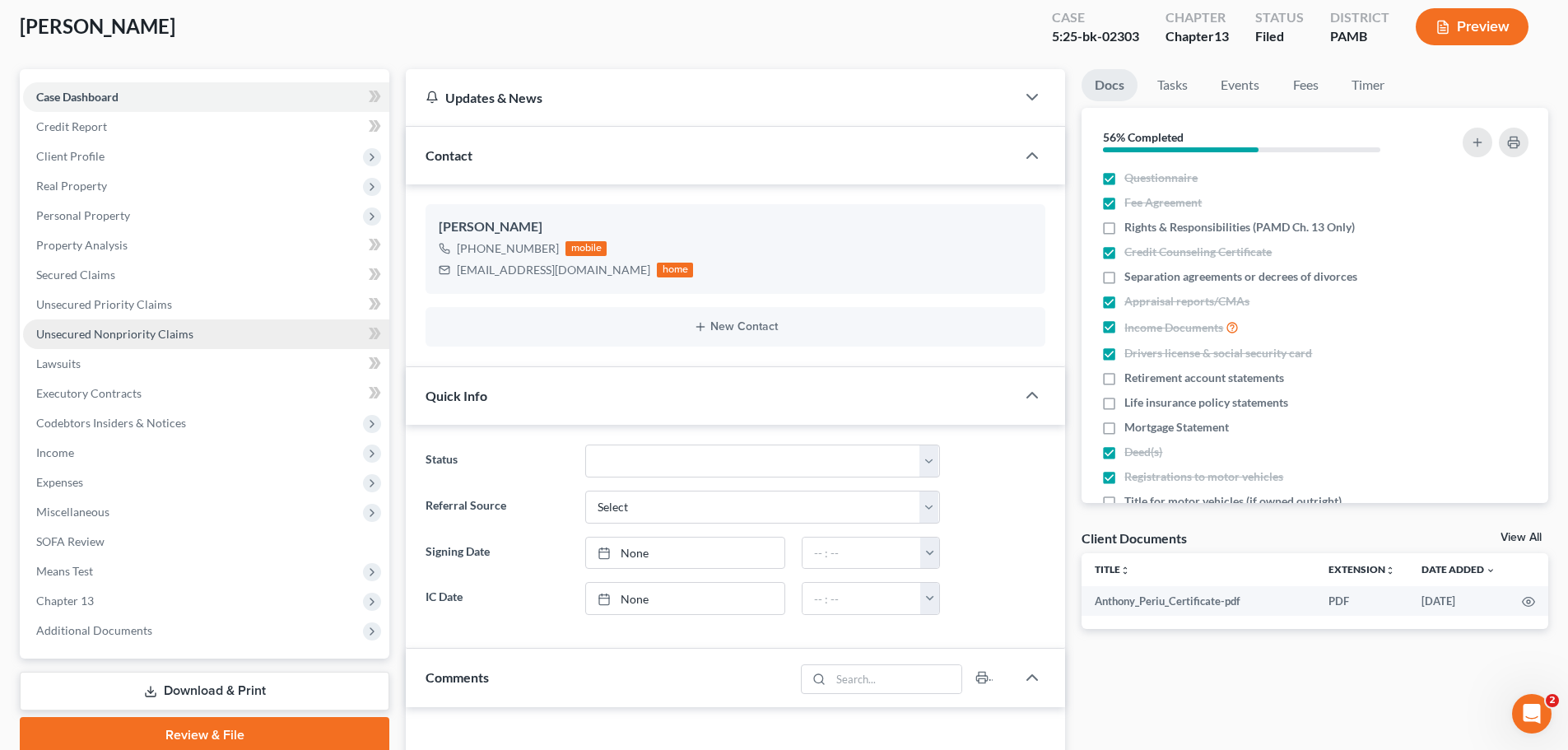
scroll to position [165, 0]
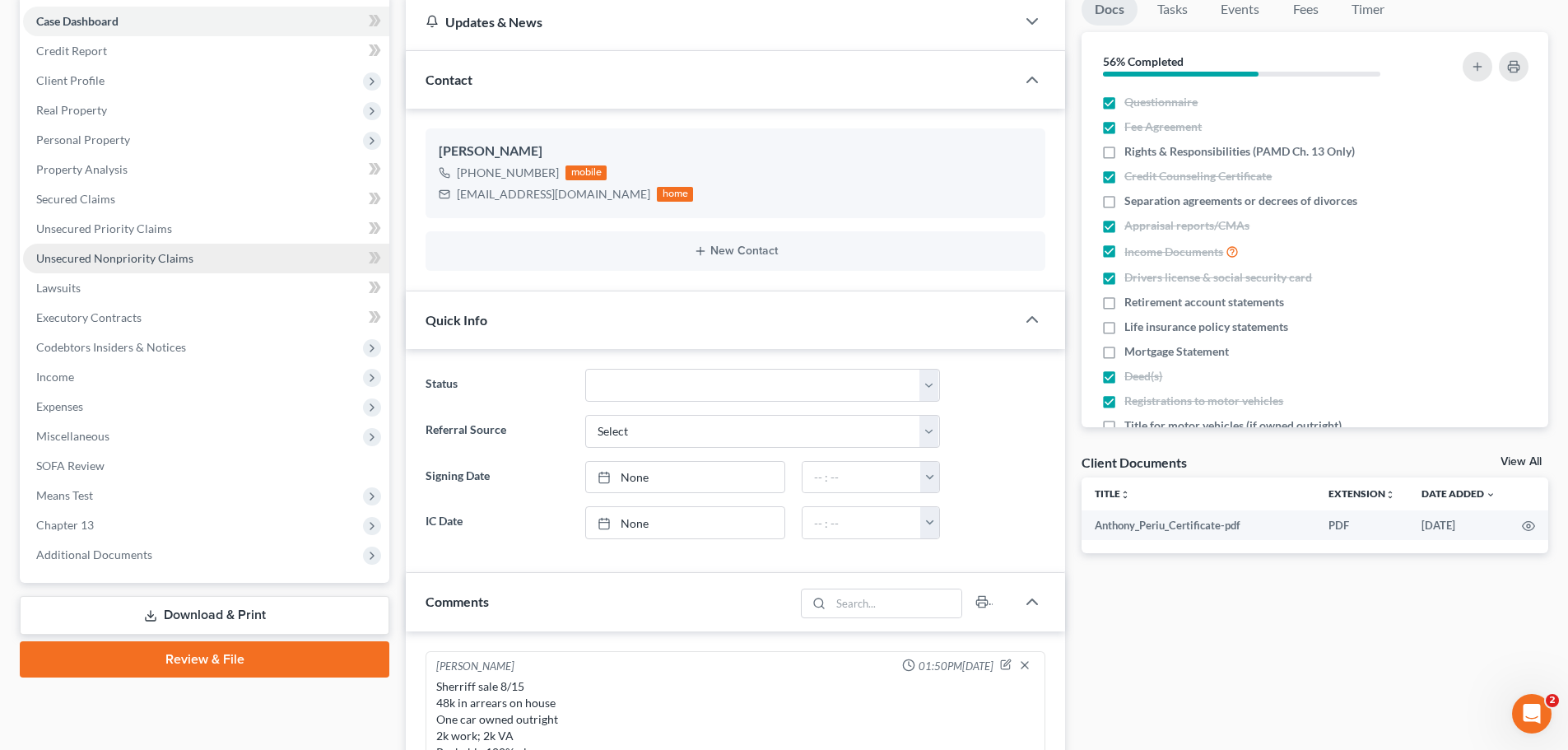
click at [153, 263] on span "Unsecured Nonpriority Claims" at bounding box center [115, 258] width 157 height 14
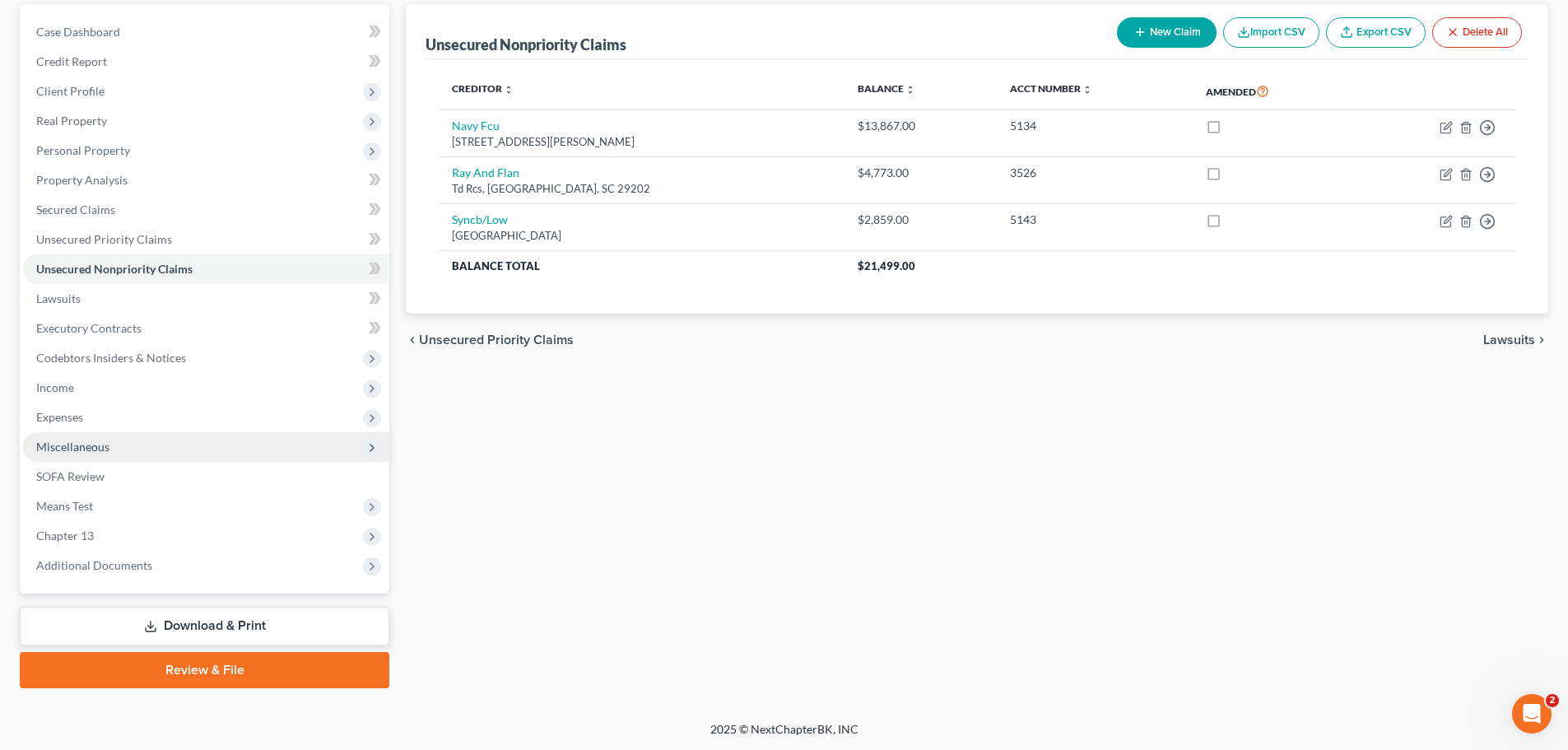
scroll to position [155, 0]
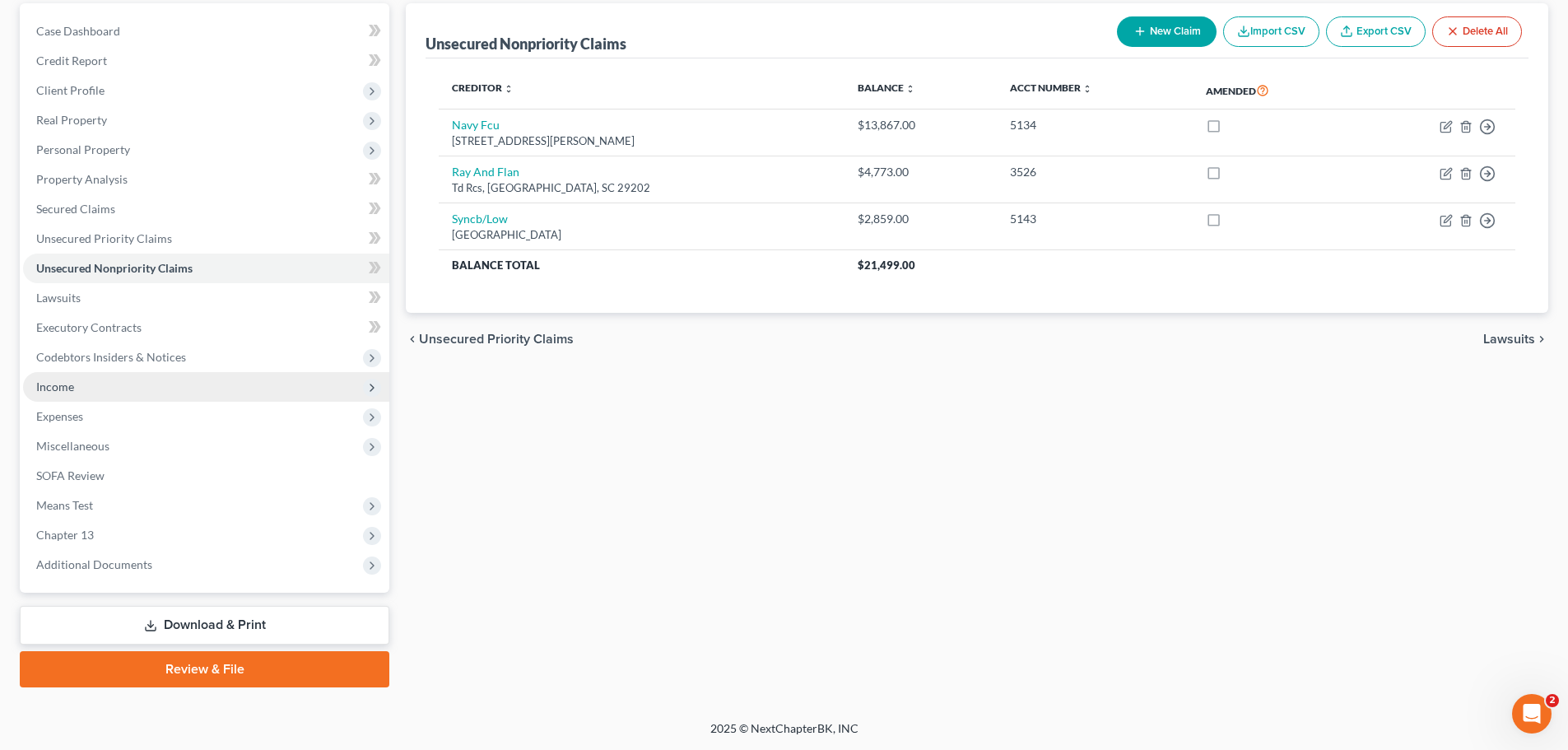
click at [45, 386] on span "Income" at bounding box center [55, 386] width 38 height 14
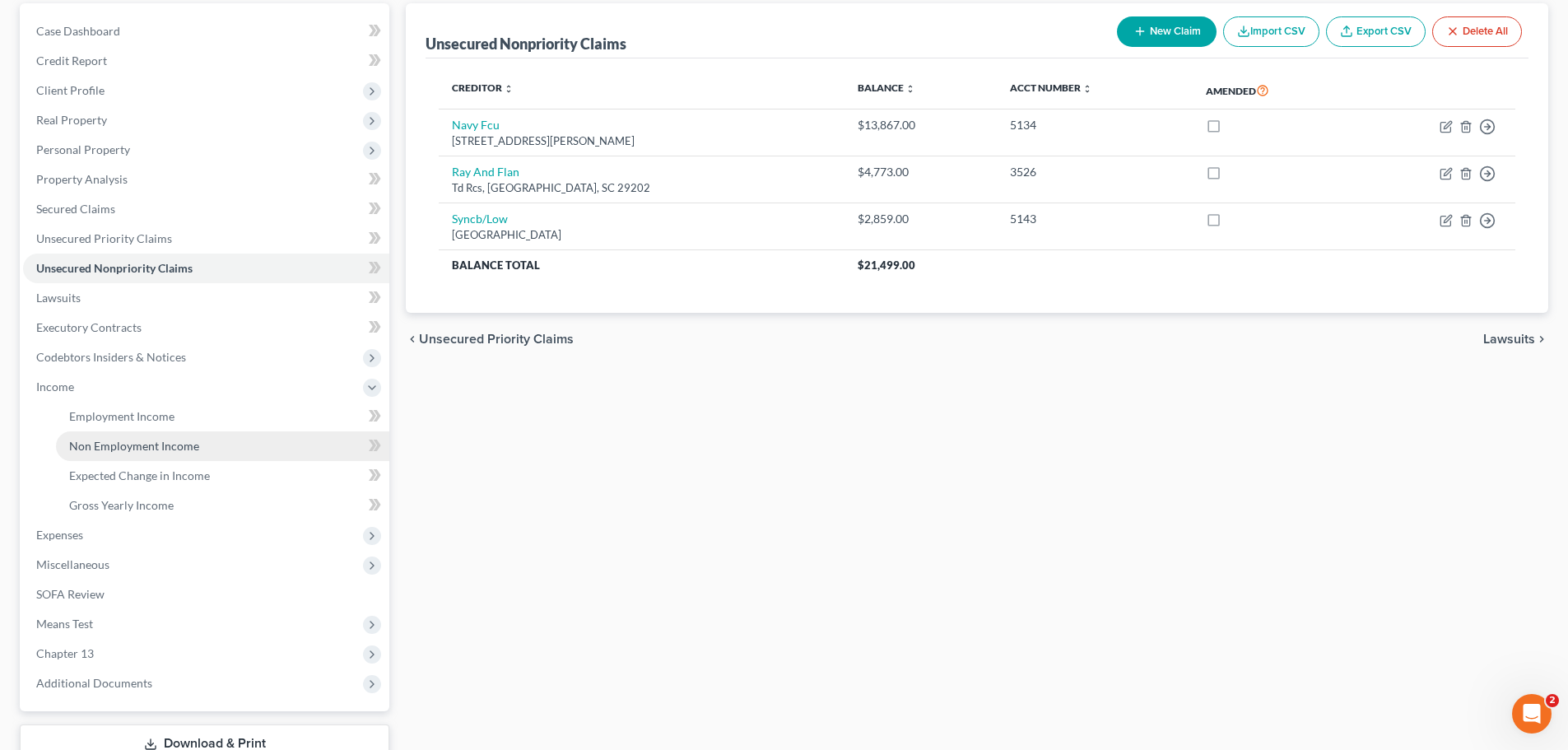
click at [82, 446] on span "Non Employment Income" at bounding box center [134, 446] width 130 height 14
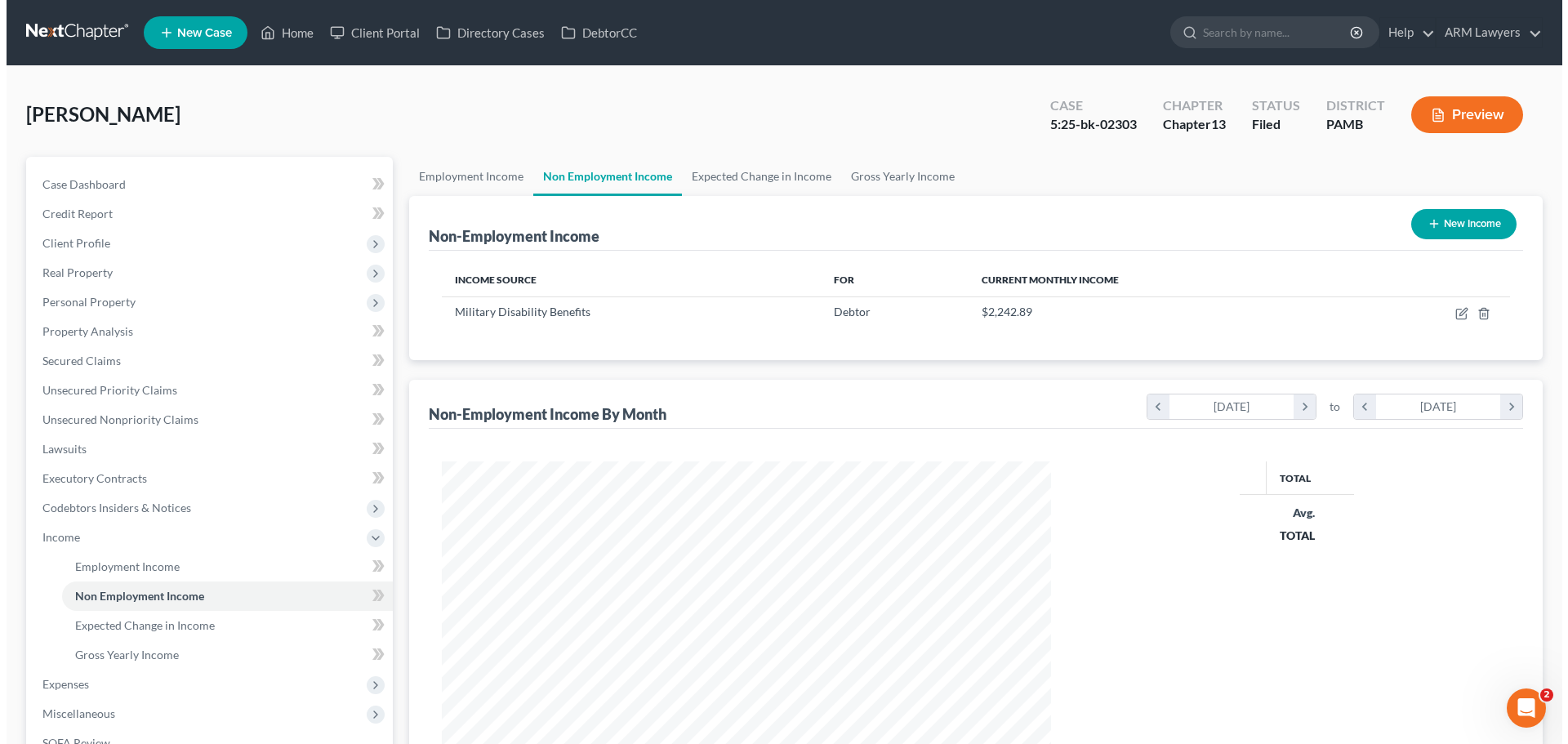
scroll to position [305, 641]
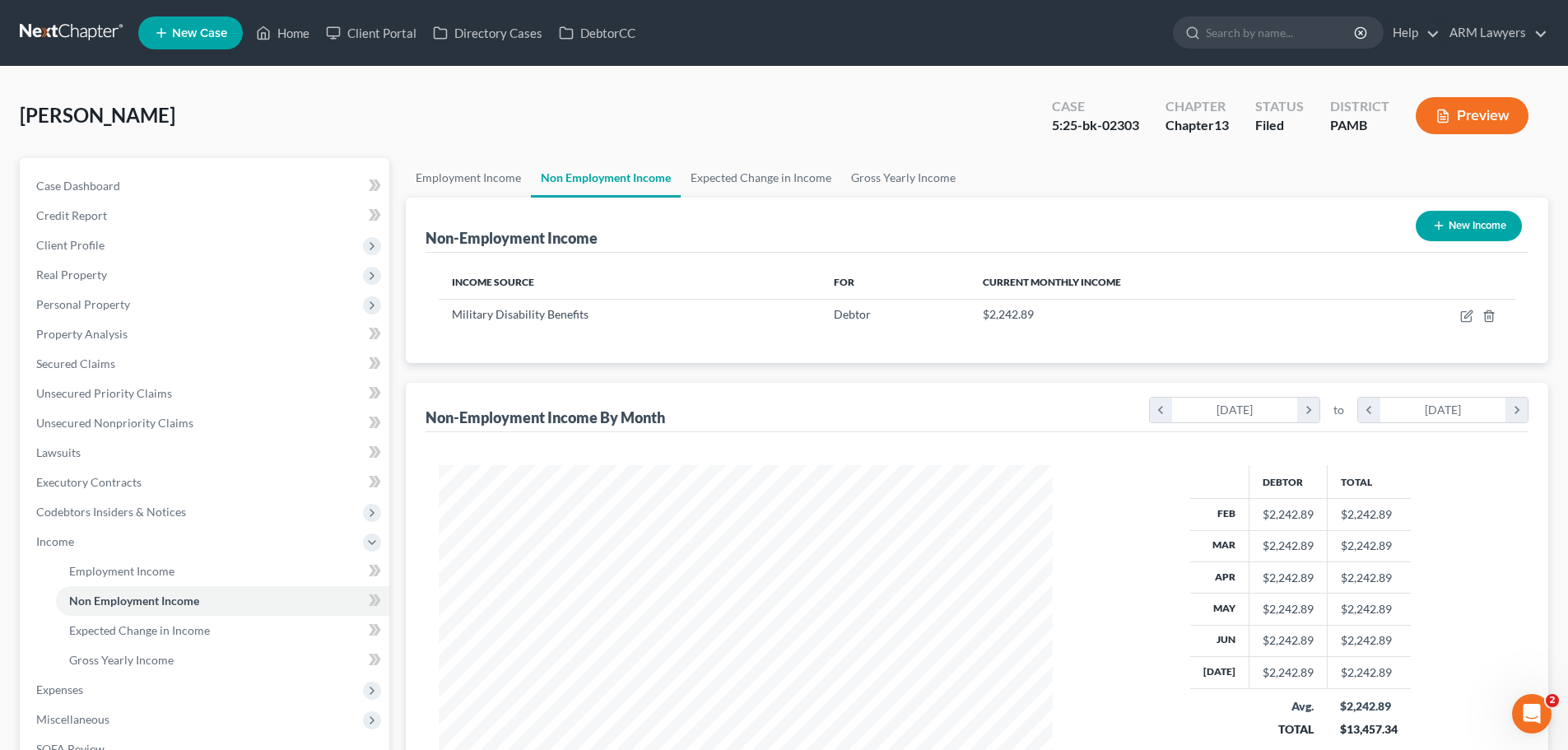
click at [1429, 228] on button "New Income" at bounding box center [1468, 226] width 106 height 30
select select "0"
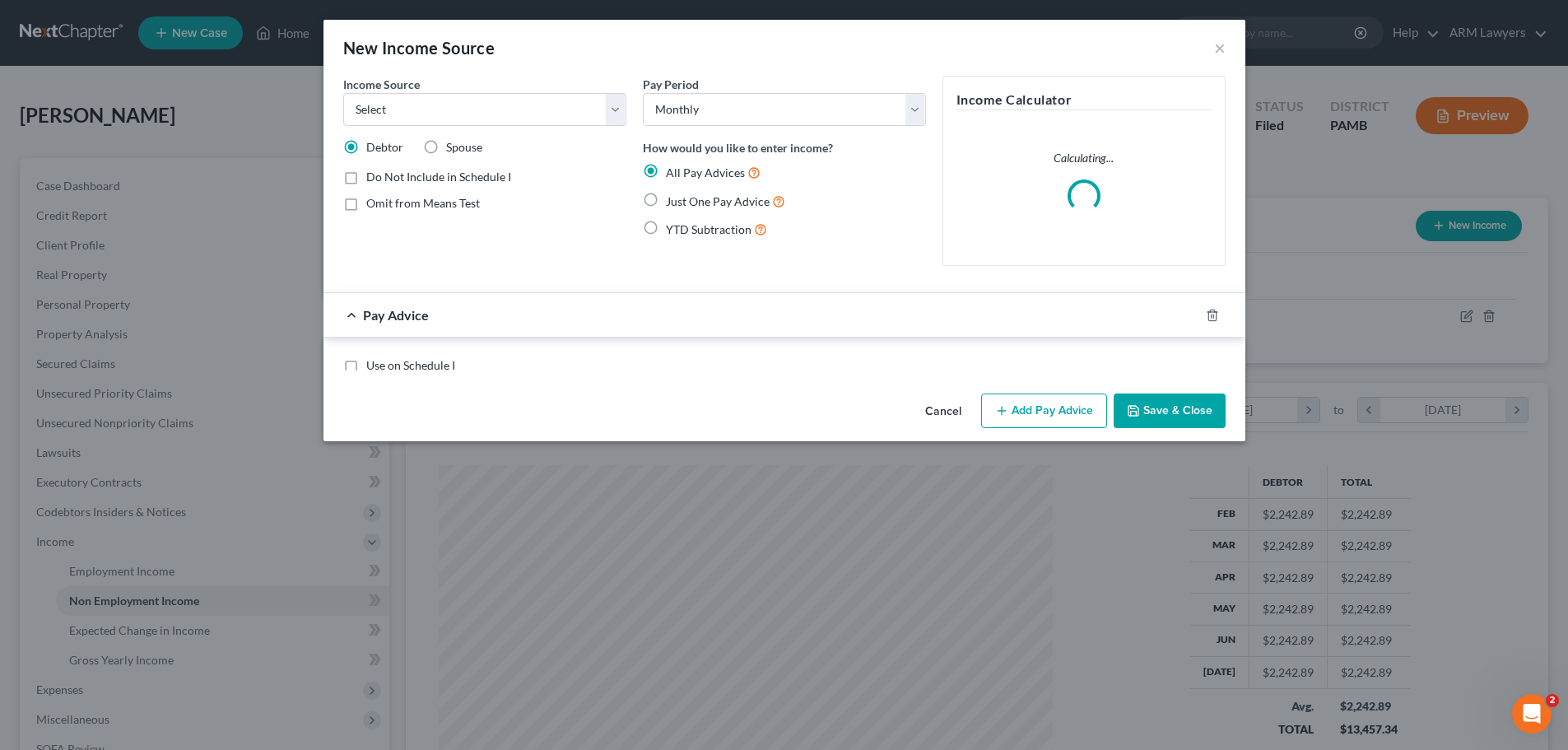
scroll to position [309, 652]
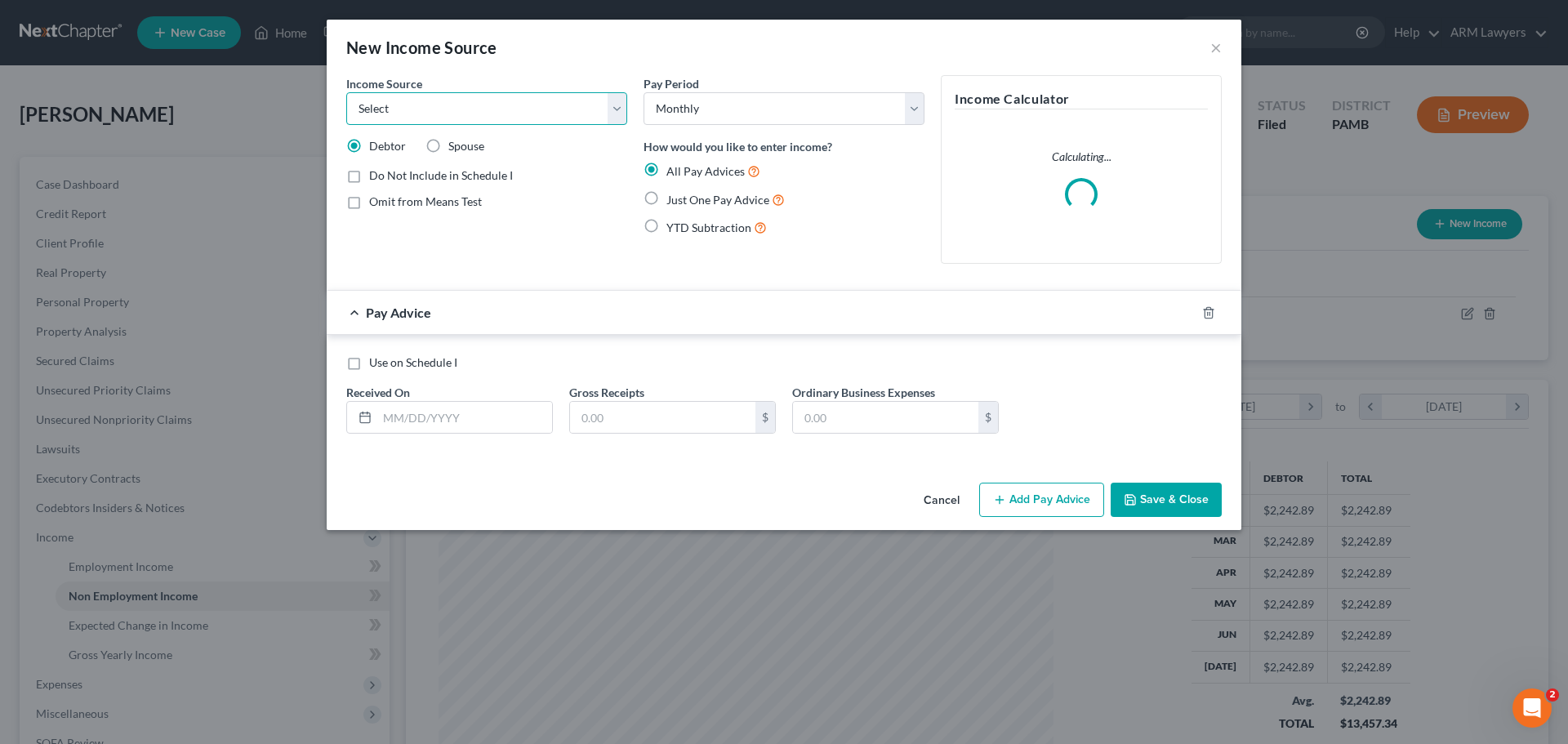
click at [393, 105] on select "Select Unemployment Disability (from employer) Pension Retirement Social Securi…" at bounding box center [486, 108] width 281 height 33
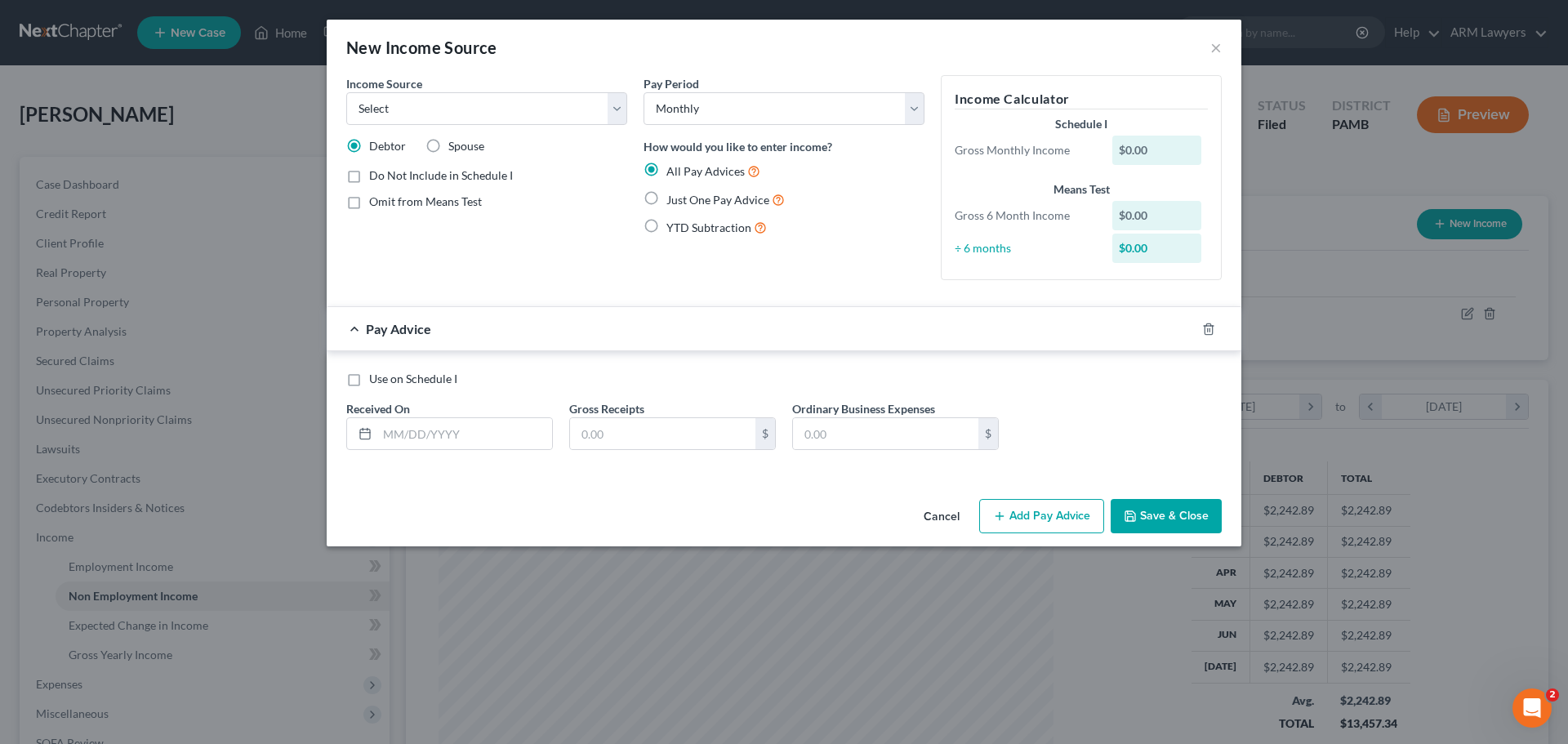
click at [736, 38] on div "New Income Source ×" at bounding box center [784, 47] width 914 height 55
click at [1216, 43] on button "×" at bounding box center [1215, 47] width 11 height 20
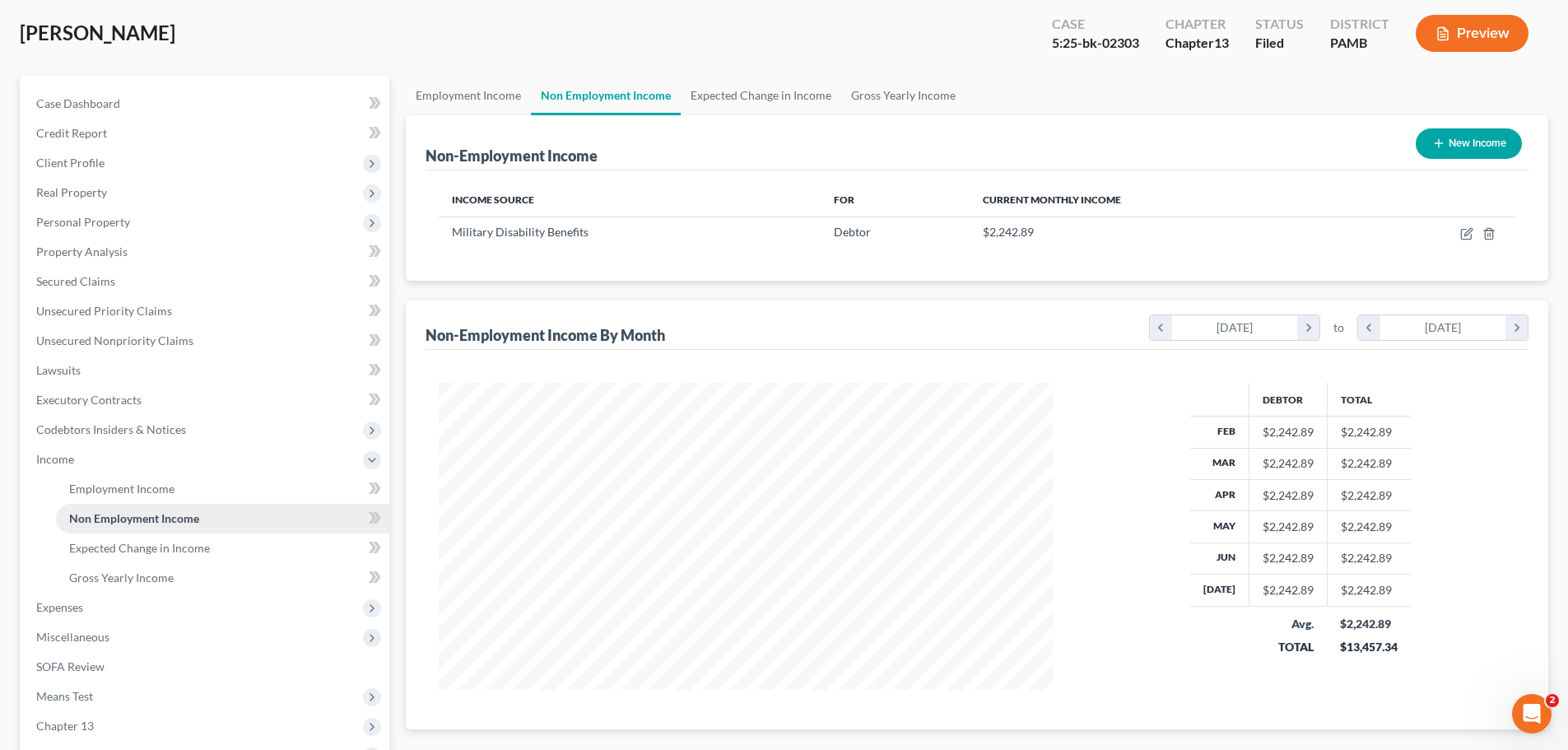
scroll to position [165, 0]
